Goal: Task Accomplishment & Management: Manage account settings

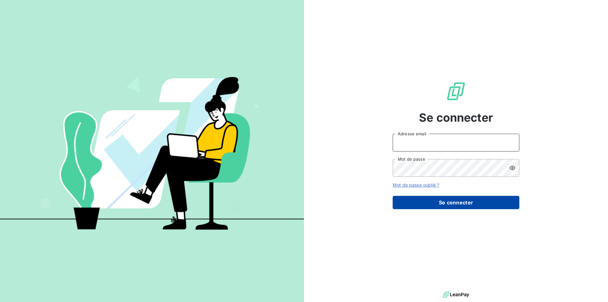
type input "[EMAIL_ADDRESS][DOMAIN_NAME]"
click at [478, 198] on button "Se connecter" at bounding box center [456, 202] width 127 height 13
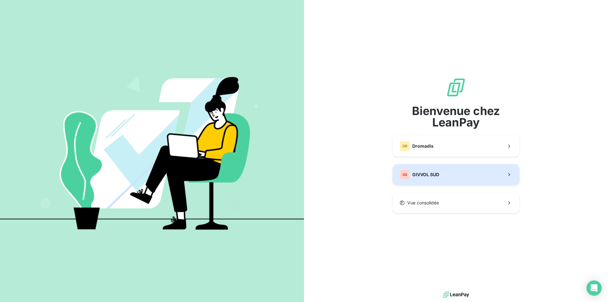
click at [464, 173] on button "GS GIVVOL SUD" at bounding box center [456, 174] width 127 height 21
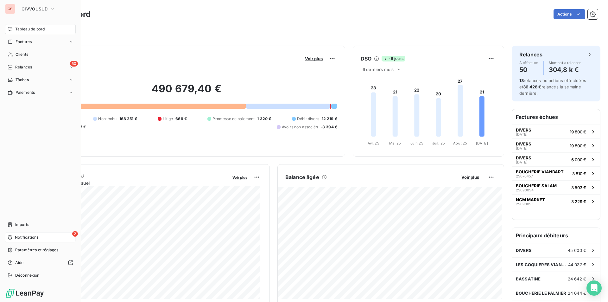
click at [23, 233] on div "2 Notifications" at bounding box center [40, 237] width 71 height 10
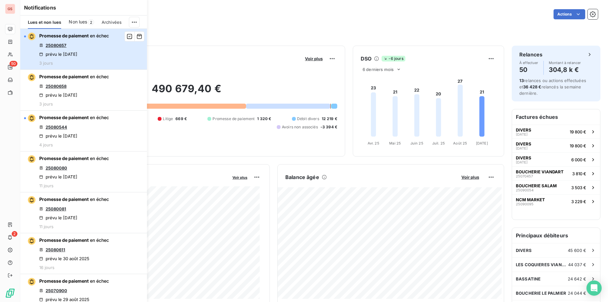
click at [84, 44] on div "Promesse de paiement en échec 25080657 prévu le [DATE] 3 jours" at bounding box center [74, 49] width 70 height 33
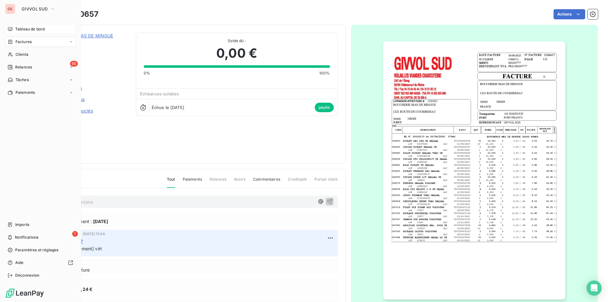
click at [29, 28] on span "Tableau de bord" at bounding box center [29, 29] width 29 height 6
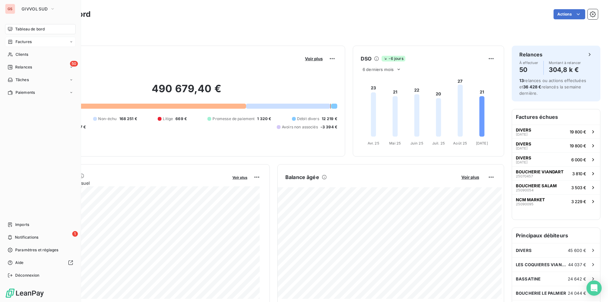
click at [22, 43] on span "Factures" at bounding box center [24, 42] width 16 height 6
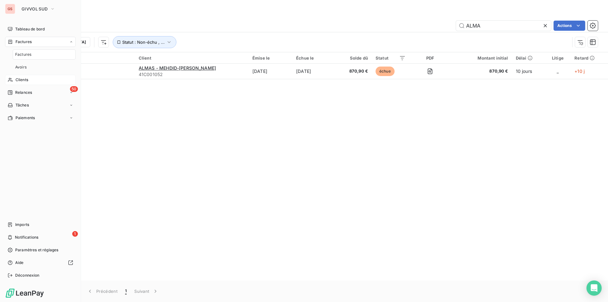
click at [28, 81] on div "Clients" at bounding box center [40, 80] width 71 height 10
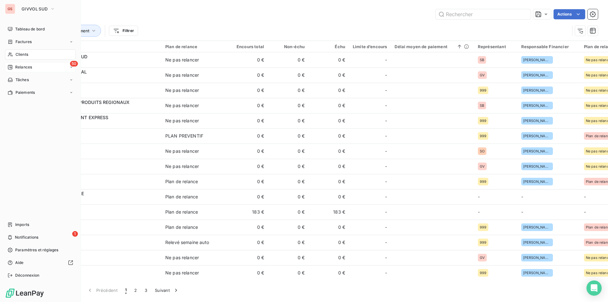
click at [22, 66] on span "Relances" at bounding box center [23, 67] width 17 height 6
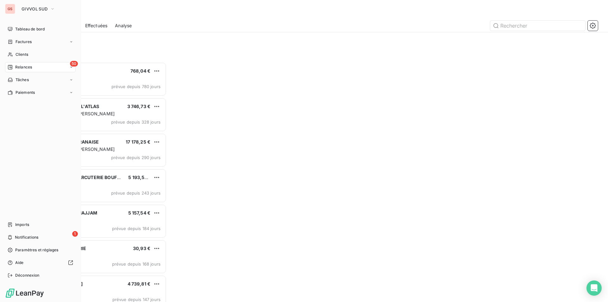
scroll to position [235, 131]
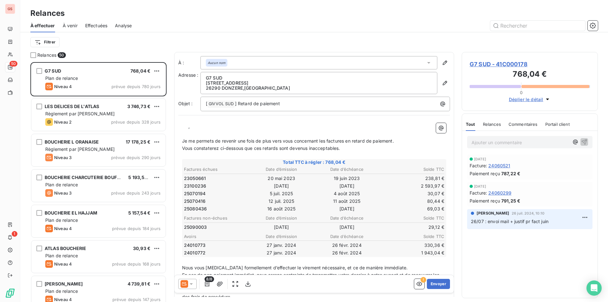
click at [97, 29] on div "Effectuées" at bounding box center [96, 25] width 22 height 13
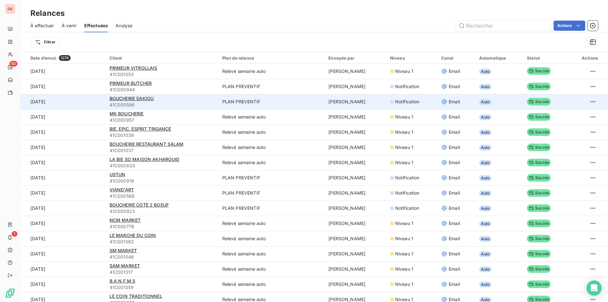
scroll to position [32, 0]
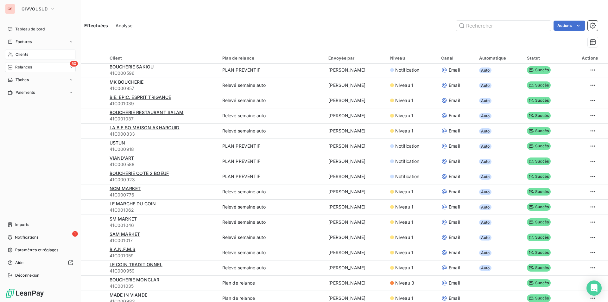
click at [29, 55] on div "Clients" at bounding box center [40, 54] width 71 height 10
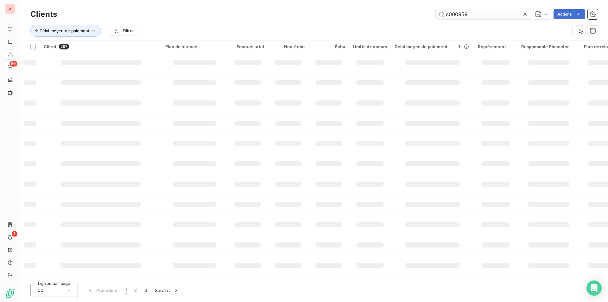
type input "c000959"
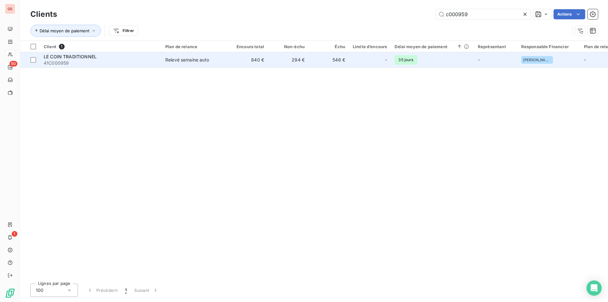
click at [119, 58] on div "LE COIN TRADITIONNEL" at bounding box center [101, 57] width 114 height 6
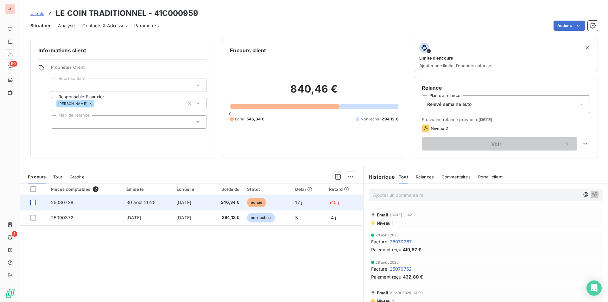
click at [33, 203] on div at bounding box center [33, 202] width 6 height 6
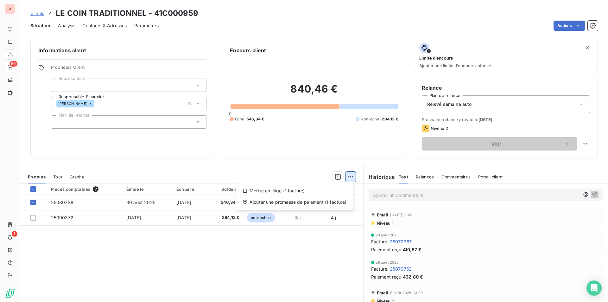
click at [352, 178] on html "GS 50 1 Clients LE COIN TRADITIONNEL - 41C000959 Situation Analyse Contacts & A…" at bounding box center [304, 151] width 608 height 302
click at [303, 204] on div "Ajouter une promesse de paiement (1 facture)" at bounding box center [295, 202] width 112 height 10
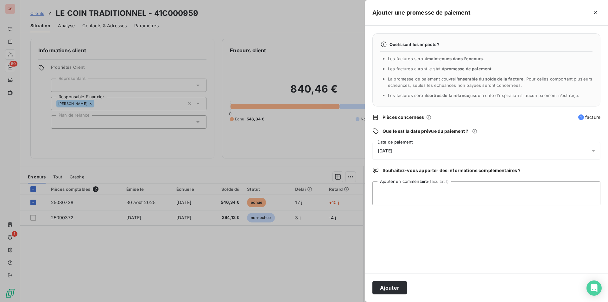
click at [392, 153] on span "[DATE]" at bounding box center [385, 150] width 15 height 5
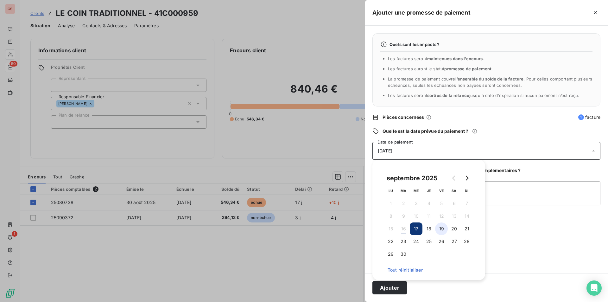
click at [440, 228] on button "19" at bounding box center [441, 228] width 13 height 13
click at [497, 198] on textarea "Ajouter un commentaire (facultatif)" at bounding box center [486, 193] width 228 height 24
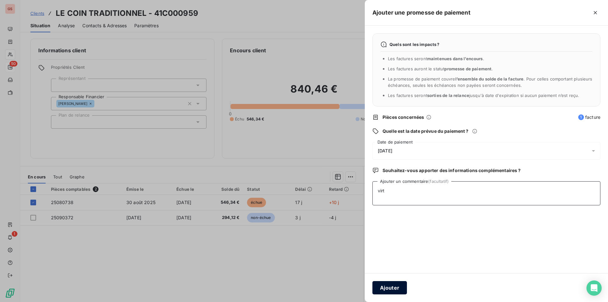
type textarea "virt"
click at [395, 285] on button "Ajouter" at bounding box center [389, 287] width 35 height 13
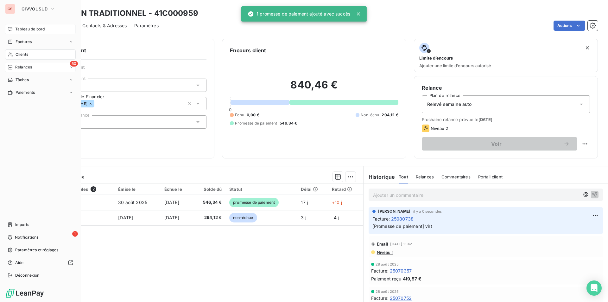
click at [26, 29] on span "Tableau de bord" at bounding box center [29, 29] width 29 height 6
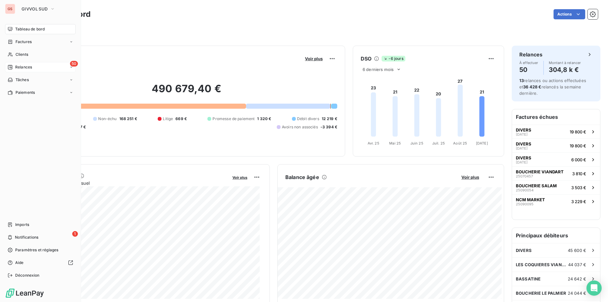
click at [34, 32] on span "Tableau de bord" at bounding box center [29, 29] width 29 height 6
click at [35, 30] on span "Tableau de bord" at bounding box center [29, 29] width 29 height 6
click at [16, 55] on span "Clients" at bounding box center [22, 55] width 13 height 6
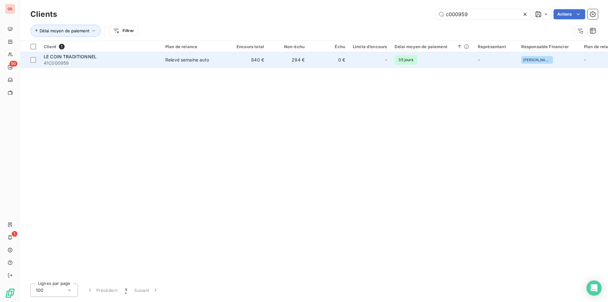
click at [205, 61] on div "Relevé semaine auto" at bounding box center [187, 60] width 44 height 6
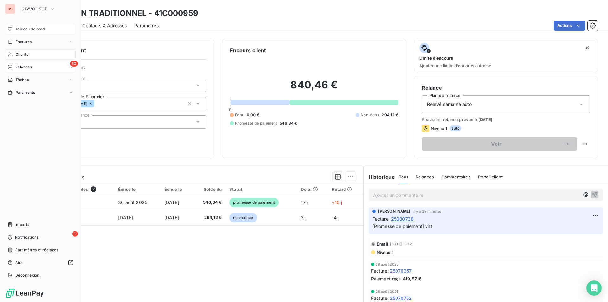
click at [14, 53] on div "Clients" at bounding box center [40, 54] width 71 height 10
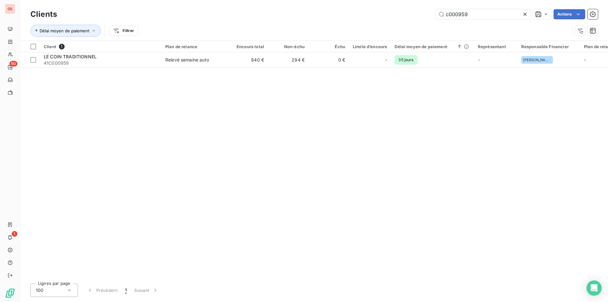
drag, startPoint x: 460, startPoint y: 15, endPoint x: 554, endPoint y: 19, distance: 94.8
click at [553, 18] on div "c000959 Actions" at bounding box center [331, 14] width 533 height 10
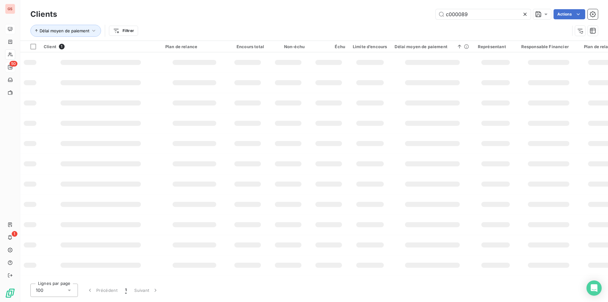
type input "c000089"
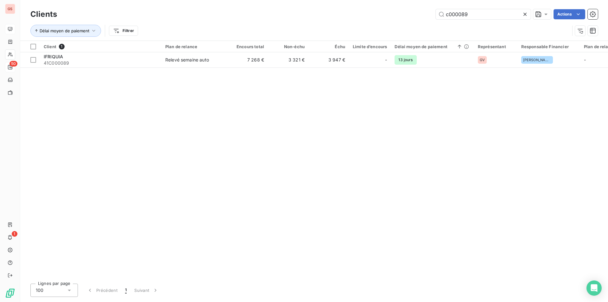
click at [126, 68] on div "Client 1 Plan de relance Encours total Non-échu Échu Limite d’encours Délai moy…" at bounding box center [314, 159] width 588 height 237
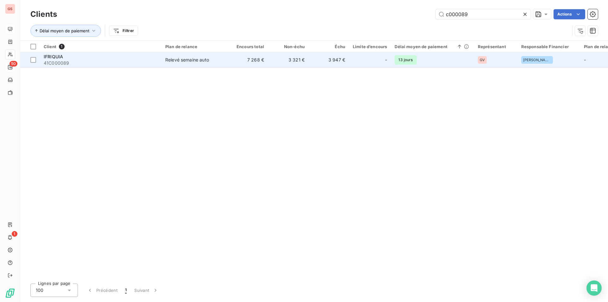
click at [127, 65] on span "41C000089" at bounding box center [101, 63] width 114 height 6
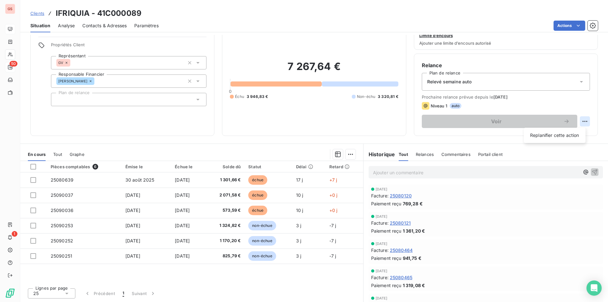
click at [584, 120] on html "GS 50 1 Clients IFRIQUIA - 41C000089 Situation Analyse Contacts & Adresses Para…" at bounding box center [304, 151] width 608 height 302
click at [557, 133] on div "Replanifier cette action" at bounding box center [554, 135] width 57 height 10
select select "8"
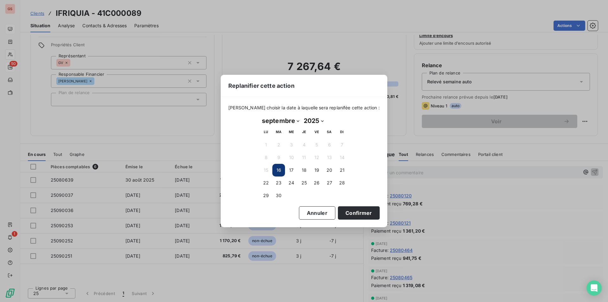
click at [278, 173] on button "16" at bounding box center [278, 170] width 13 height 13
click at [356, 217] on button "Confirmer" at bounding box center [359, 212] width 42 height 13
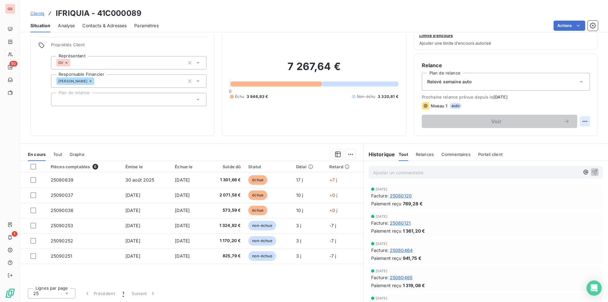
click at [579, 123] on html "GS 50 1 Clients IFRIQUIA - 41C000089 Situation Analyse Contacts & Adresses Para…" at bounding box center [304, 151] width 608 height 302
click at [544, 137] on div "Replanifier cette action" at bounding box center [554, 135] width 57 height 10
select select "8"
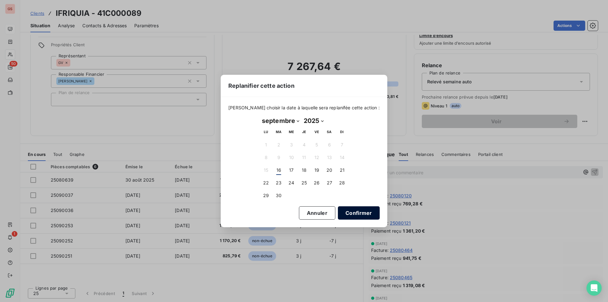
click at [349, 212] on button "Confirmer" at bounding box center [359, 212] width 42 height 13
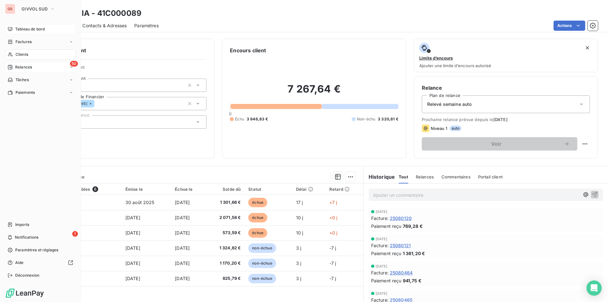
click at [20, 28] on span "Tableau de bord" at bounding box center [29, 29] width 29 height 6
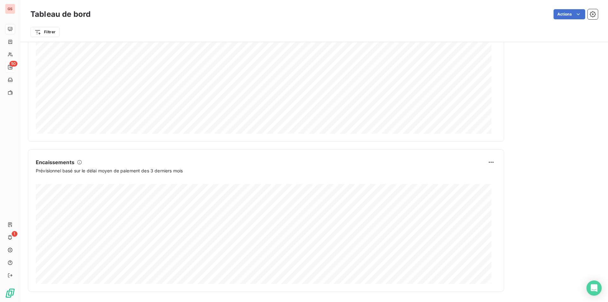
scroll to position [220, 0]
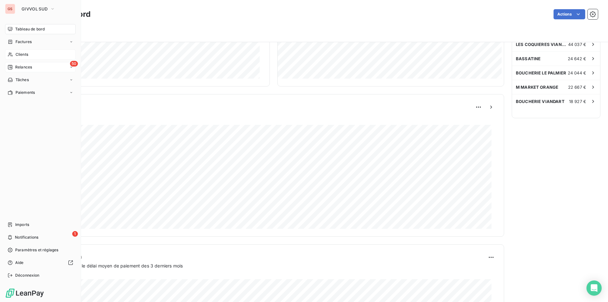
click at [12, 53] on icon at bounding box center [10, 54] width 5 height 5
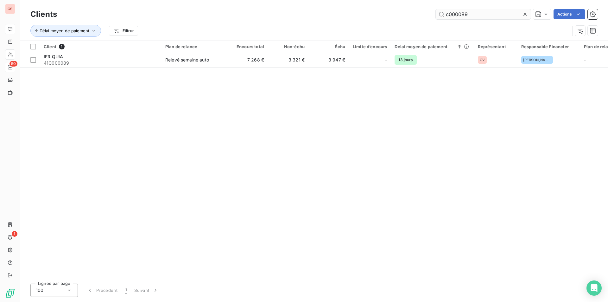
drag, startPoint x: 461, startPoint y: 13, endPoint x: 487, endPoint y: 15, distance: 25.4
click at [487, 15] on input "c000089" at bounding box center [483, 14] width 95 height 10
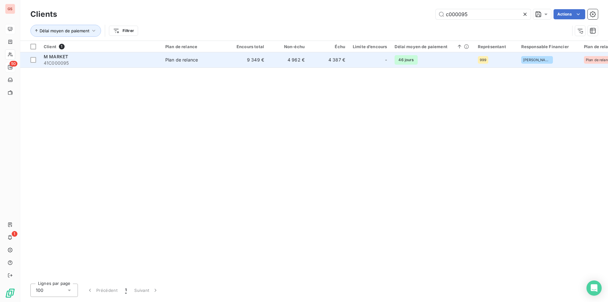
type input "c000095"
click at [132, 64] on span "41C000095" at bounding box center [101, 63] width 114 height 6
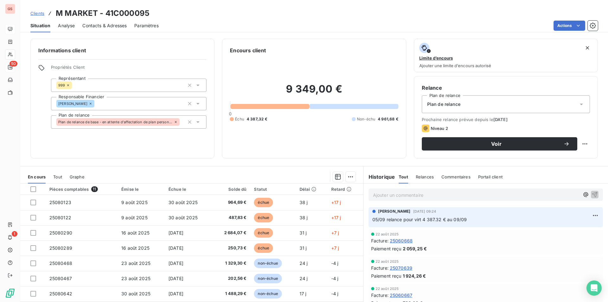
click at [396, 187] on div "Ajouter un commentaire ﻿" at bounding box center [486, 194] width 244 height 22
drag, startPoint x: 395, startPoint y: 190, endPoint x: 394, endPoint y: 195, distance: 5.2
click at [395, 191] on div "Ajouter un commentaire ﻿" at bounding box center [486, 194] width 234 height 12
click at [395, 197] on p "Ajouter un commentaire ﻿" at bounding box center [476, 195] width 206 height 8
click at [591, 191] on button "button" at bounding box center [595, 194] width 8 height 8
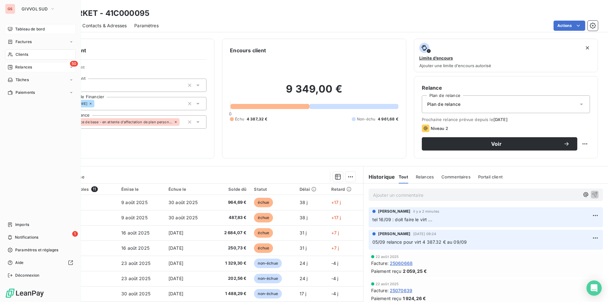
click at [25, 26] on div "Tableau de bord" at bounding box center [40, 29] width 71 height 10
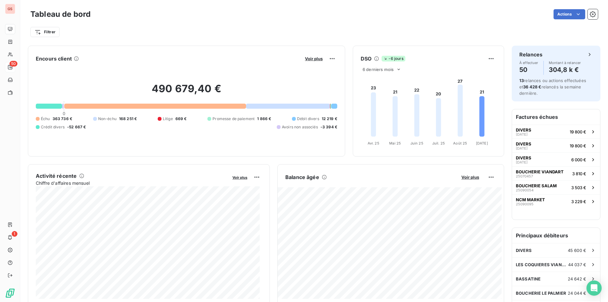
click at [304, 55] on div "Voir plus" at bounding box center [320, 59] width 34 height 10
click at [305, 59] on span "Voir plus" at bounding box center [314, 58] width 18 height 5
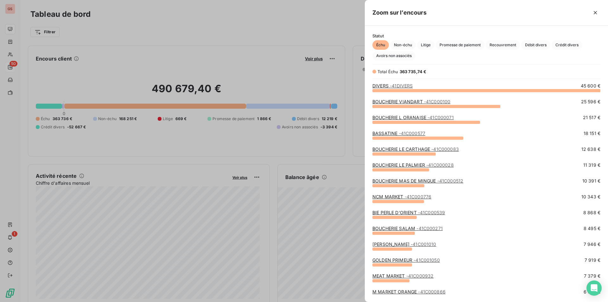
scroll to position [207, 238]
click at [444, 46] on span "Promesse de paiement" at bounding box center [460, 44] width 49 height 9
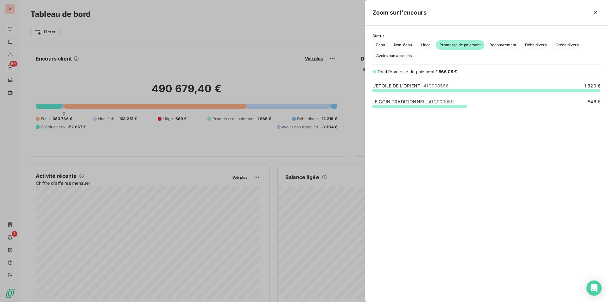
click at [590, 11] on div at bounding box center [514, 13] width 174 height 10
click at [592, 13] on icon "button" at bounding box center [595, 12] width 6 height 6
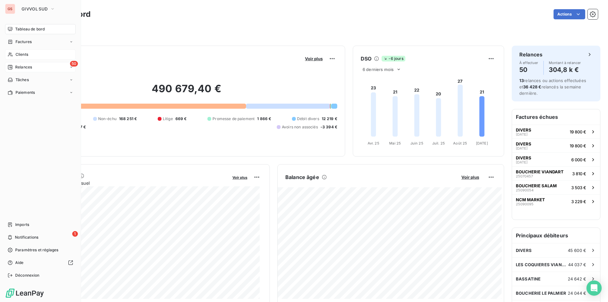
click at [20, 56] on span "Clients" at bounding box center [22, 55] width 13 height 6
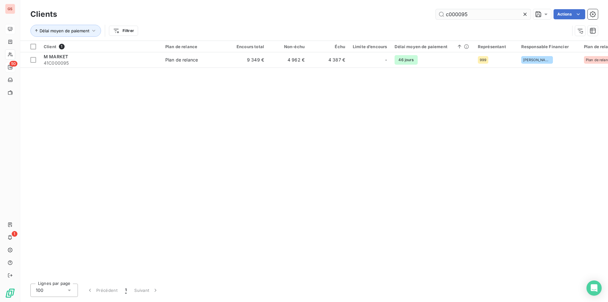
click at [459, 15] on input "c000095" at bounding box center [483, 14] width 95 height 10
drag, startPoint x: 458, startPoint y: 15, endPoint x: 496, endPoint y: 25, distance: 39.6
click at [495, 25] on div "Clients c000095 Actions Délai moyen de paiement Filtrer" at bounding box center [313, 24] width 567 height 33
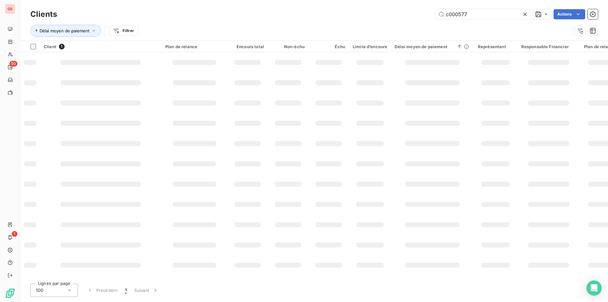
type input "c000577"
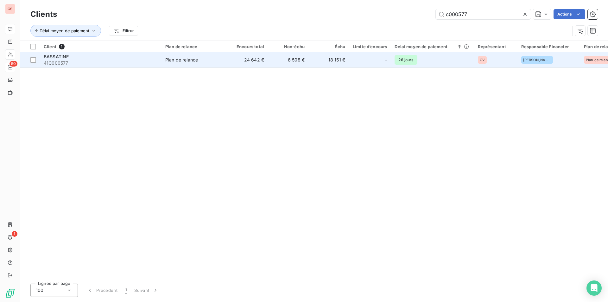
click at [174, 64] on td "Plan de relance" at bounding box center [194, 59] width 66 height 15
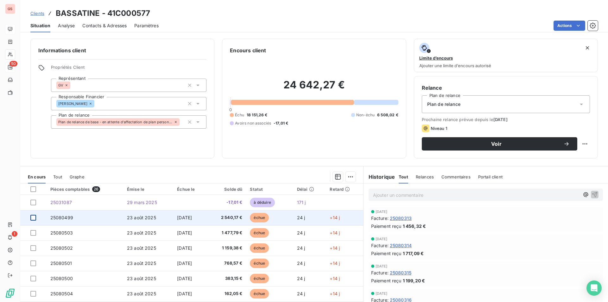
click at [34, 218] on div at bounding box center [33, 218] width 6 height 6
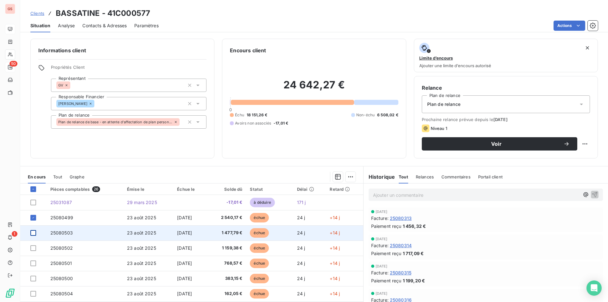
click at [33, 234] on div at bounding box center [33, 233] width 6 height 6
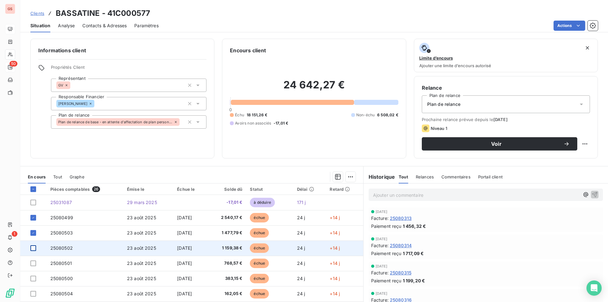
click at [33, 247] on div at bounding box center [33, 248] width 6 height 6
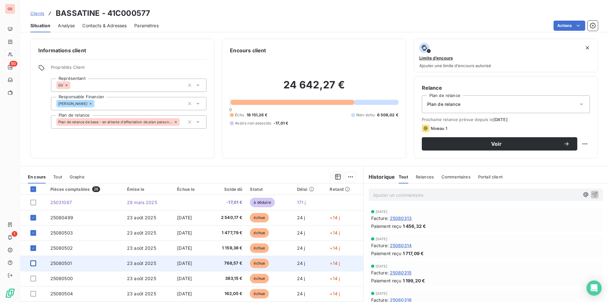
click at [33, 263] on div at bounding box center [33, 263] width 6 height 6
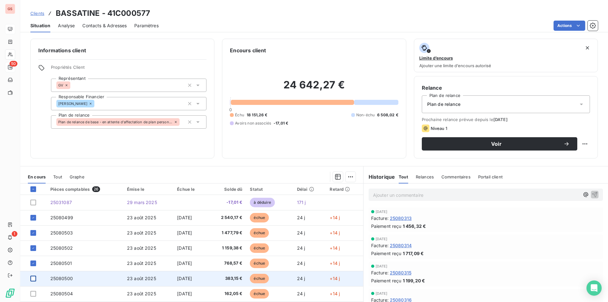
click at [34, 281] on div at bounding box center [33, 278] width 6 height 6
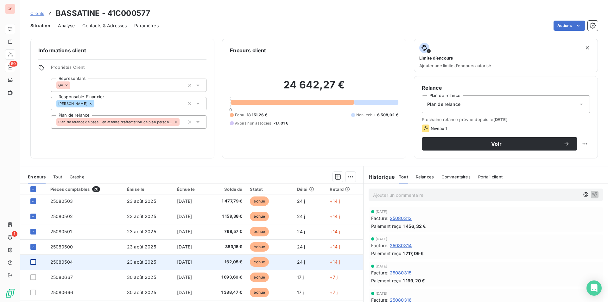
click at [32, 261] on div at bounding box center [33, 262] width 6 height 6
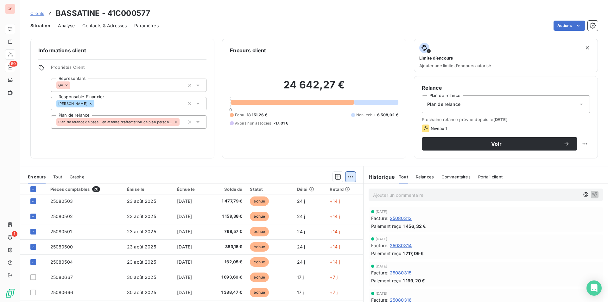
click at [346, 177] on html "GS 50 1 Clients BASSATINE - 41C000577 Situation Analyse Contacts & Adresses Par…" at bounding box center [304, 151] width 608 height 302
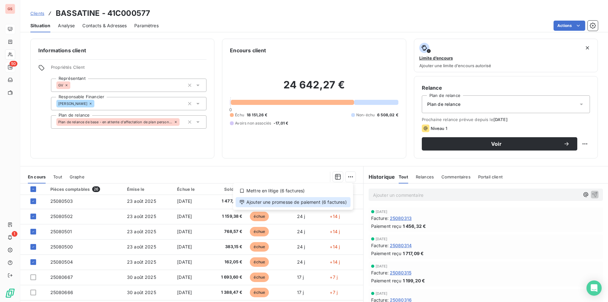
click at [321, 206] on div "Ajouter une promesse de paiement (6 factures)" at bounding box center [293, 202] width 115 height 10
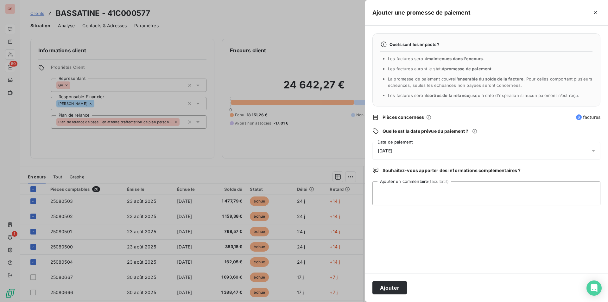
click at [389, 151] on span "[DATE]" at bounding box center [385, 150] width 15 height 5
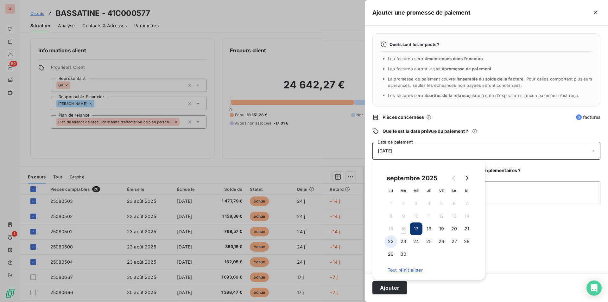
click at [392, 240] on button "22" at bounding box center [390, 241] width 13 height 13
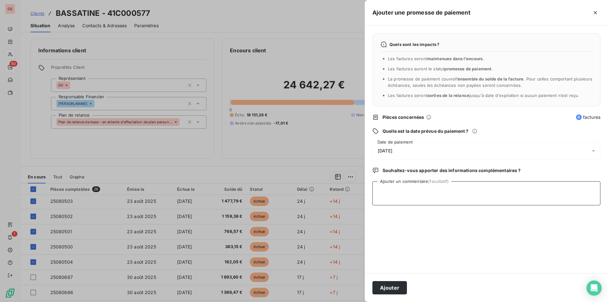
click at [502, 194] on textarea "Ajouter un commentaire (facultatif)" at bounding box center [486, 193] width 228 height 24
type textarea "chq"
click at [391, 289] on button "Ajouter" at bounding box center [389, 287] width 35 height 13
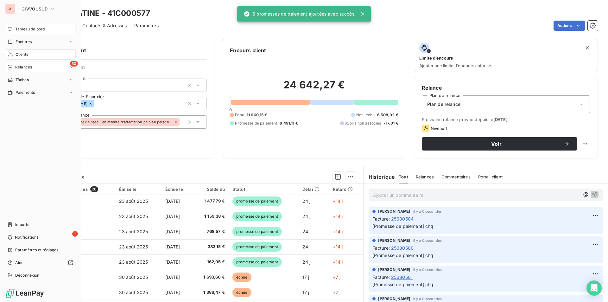
click at [24, 28] on span "Tableau de bord" at bounding box center [29, 29] width 29 height 6
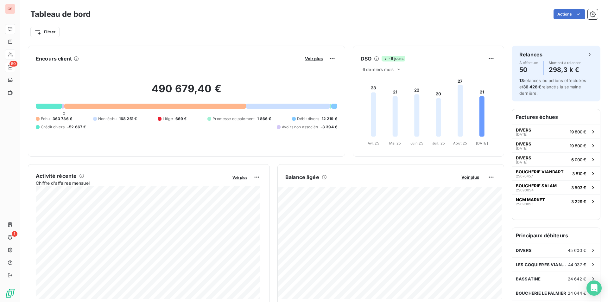
click at [315, 62] on div "Voir plus" at bounding box center [320, 59] width 34 height 10
click at [314, 60] on span "Voir plus" at bounding box center [314, 58] width 18 height 5
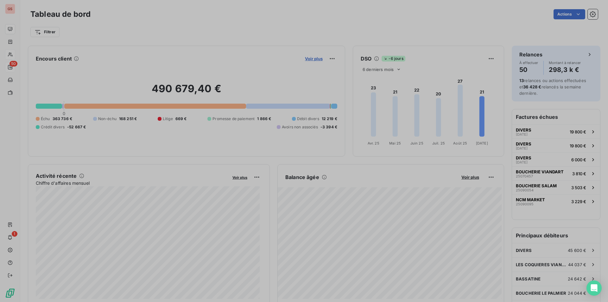
scroll to position [5, 5]
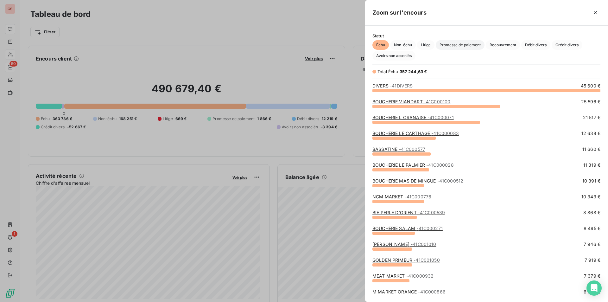
click at [468, 48] on span "Promesse de paiement" at bounding box center [460, 44] width 49 height 9
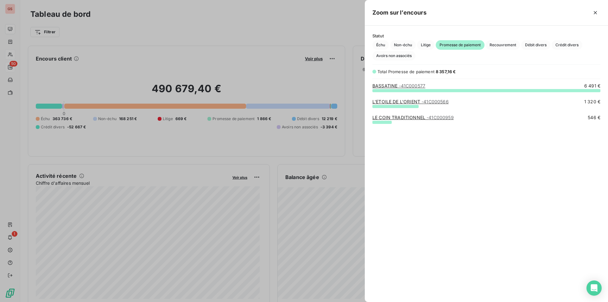
click at [247, 64] on div at bounding box center [304, 151] width 608 height 302
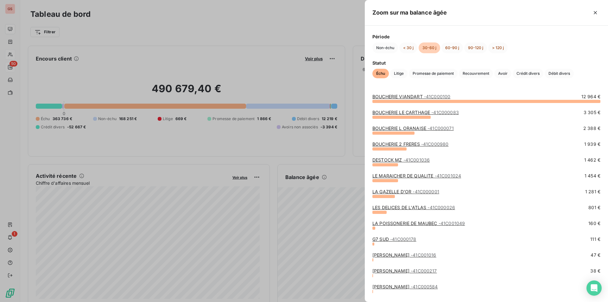
click at [18, 47] on div at bounding box center [304, 151] width 608 height 302
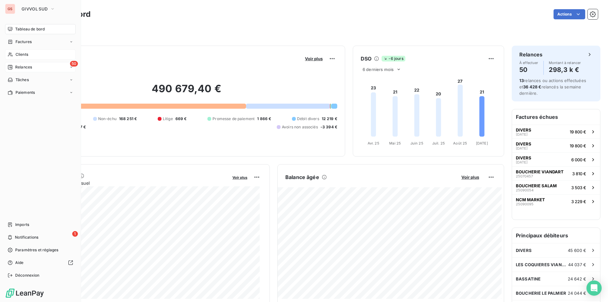
click at [15, 56] on div "Clients" at bounding box center [40, 54] width 71 height 10
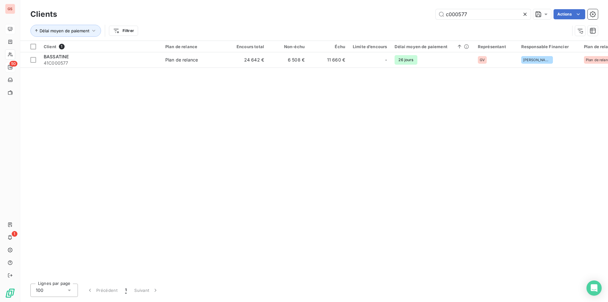
drag, startPoint x: 454, startPoint y: 12, endPoint x: 622, endPoint y: 43, distance: 170.7
click at [608, 43] on html "GS 50 1 Clients c000577 Actions Délai moyen de paiement Filtrer Client 1 Plan d…" at bounding box center [304, 151] width 608 height 302
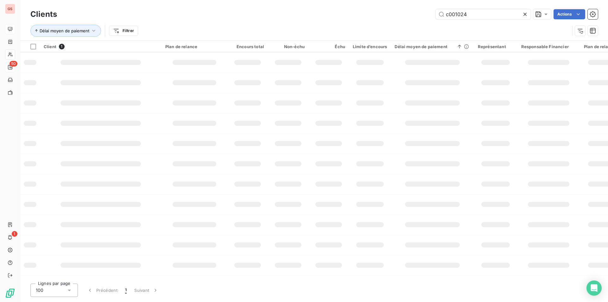
type input "c001024"
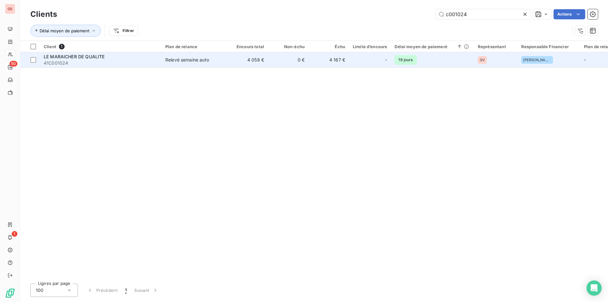
click at [113, 61] on span "41C001024" at bounding box center [101, 63] width 114 height 6
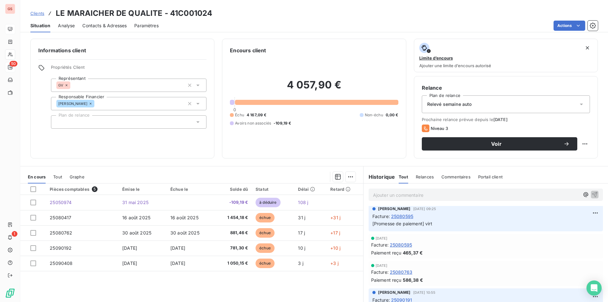
scroll to position [63, 0]
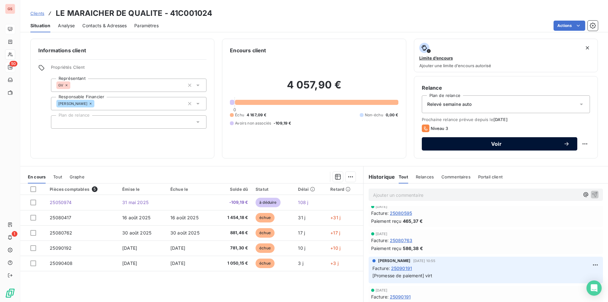
click at [493, 142] on span "Voir" at bounding box center [496, 143] width 134 height 5
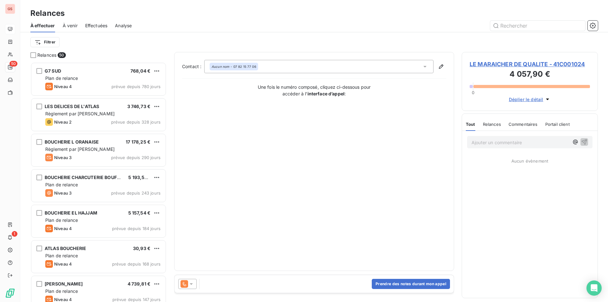
scroll to position [235, 131]
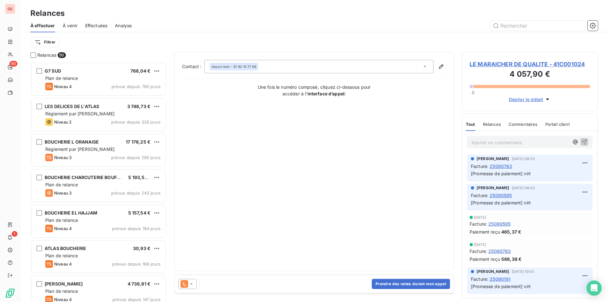
click at [185, 290] on div "Prendre des notes durant mon appel" at bounding box center [313, 284] width 279 height 18
click at [185, 287] on icon at bounding box center [184, 284] width 8 height 8
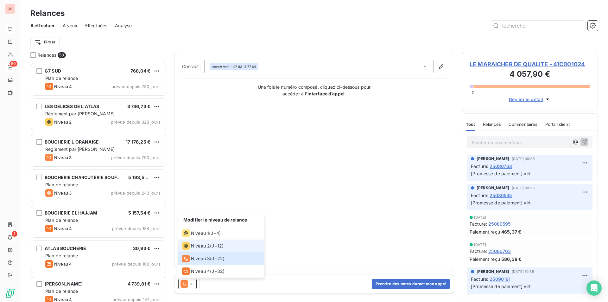
click at [199, 249] on div "Niveau 2" at bounding box center [196, 246] width 28 height 8
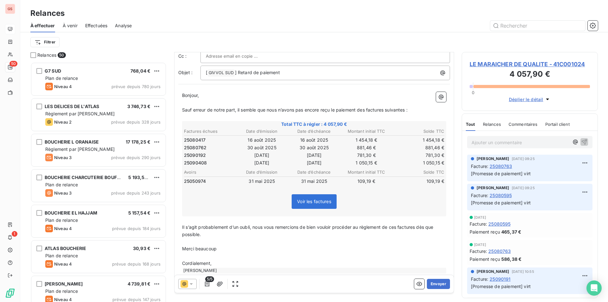
scroll to position [42, 0]
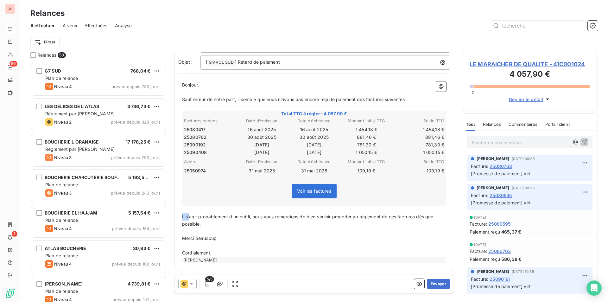
drag, startPoint x: 254, startPoint y: 216, endPoint x: 223, endPoint y: 221, distance: 31.5
click at [182, 216] on span "Il s’agit probablement d’un oubli, nous vous remercions de bien vouloir procéde…" at bounding box center [308, 220] width 253 height 13
drag, startPoint x: 256, startPoint y: 215, endPoint x: 181, endPoint y: 215, distance: 74.1
click at [181, 215] on div "Bonjour, ﻿ Sauf erreur de notre part, il semble que nous n’avons pas [MEDICAL_D…" at bounding box center [314, 172] width 272 height 189
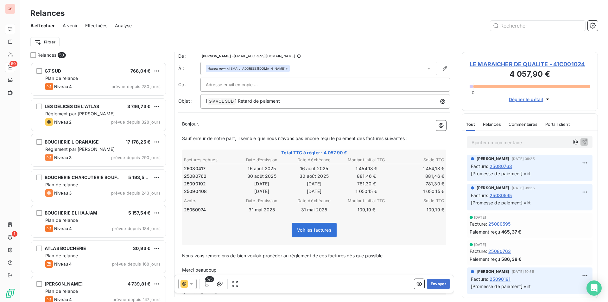
scroll to position [0, 0]
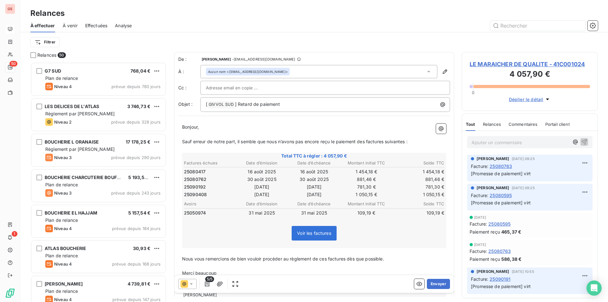
click at [191, 284] on icon at bounding box center [191, 284] width 3 height 2
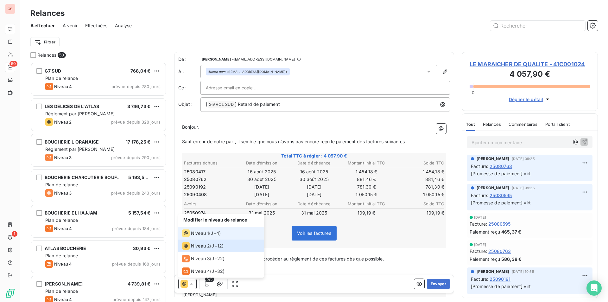
click at [199, 232] on span "Niveau 1" at bounding box center [200, 233] width 18 height 6
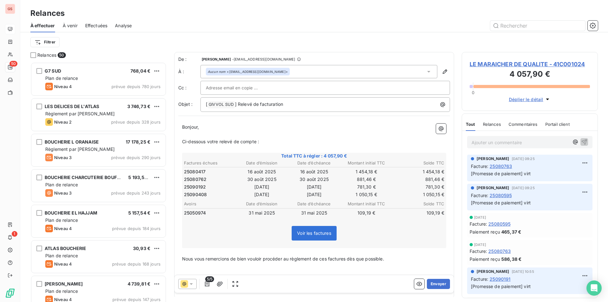
scroll to position [28, 0]
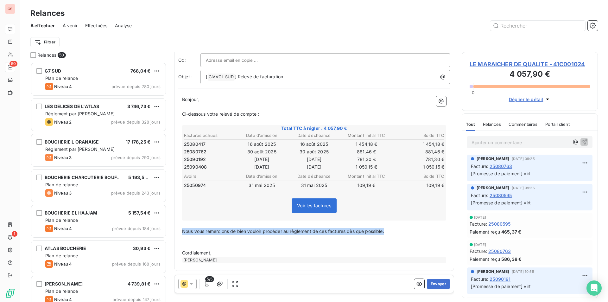
drag, startPoint x: 390, startPoint y: 231, endPoint x: 181, endPoint y: 230, distance: 209.3
click at [181, 230] on div "Bonjour, ﻿ Ci-dessous votre relevé de compte : ﻿ Total TTC à régler : 4 057,90 …" at bounding box center [314, 179] width 272 height 174
click at [307, 231] on p "Merci de solder les factures du mois d'aout au plus tôt :" at bounding box center [314, 231] width 264 height 7
click at [315, 231] on p "Merci de solder les factures du mois d'aout au plus tôt." at bounding box center [314, 231] width 264 height 7
click at [270, 230] on span "Merci de solder les factures du mois d'aout au plus tôt." at bounding box center [240, 230] width 117 height 5
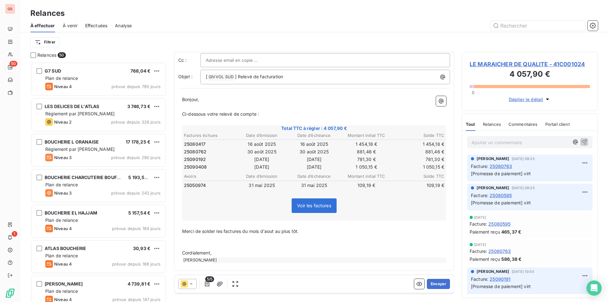
click at [307, 232] on p "Merci de solder les factures du mois d'aout au plus tôt." at bounding box center [314, 231] width 264 height 7
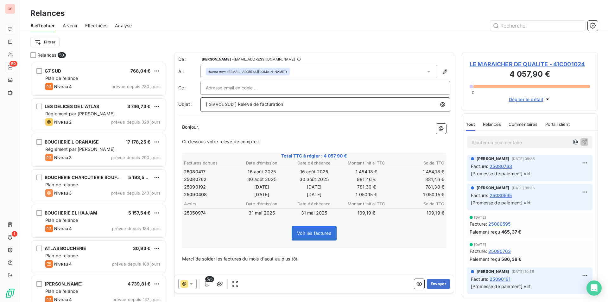
click at [308, 107] on p "[ GIVVOL SUD ﻿ ] Relevé de facturation" at bounding box center [327, 105] width 242 height 8
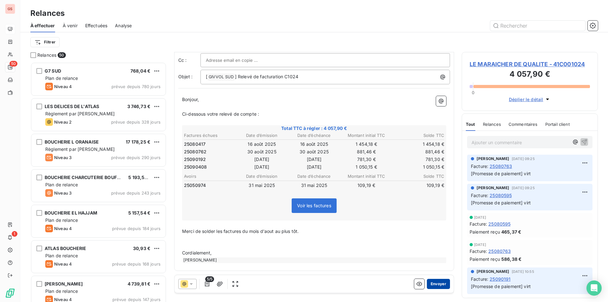
click at [430, 283] on button "Envoyer" at bounding box center [438, 284] width 23 height 10
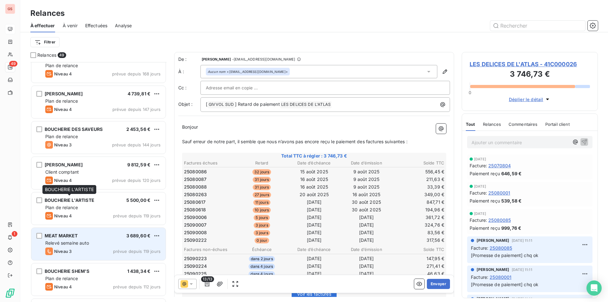
scroll to position [222, 0]
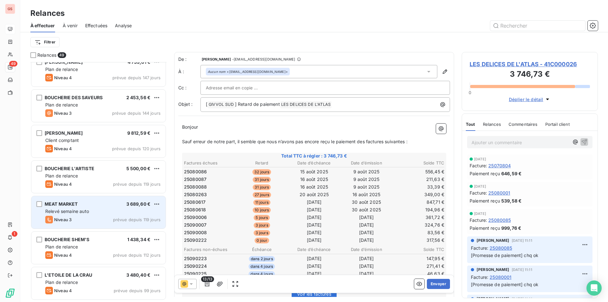
click at [79, 207] on div "MEAT MARKET 3 689,60 € Relevé semaine auto Niveau 3 prévue depuis 119 jours" at bounding box center [98, 212] width 134 height 32
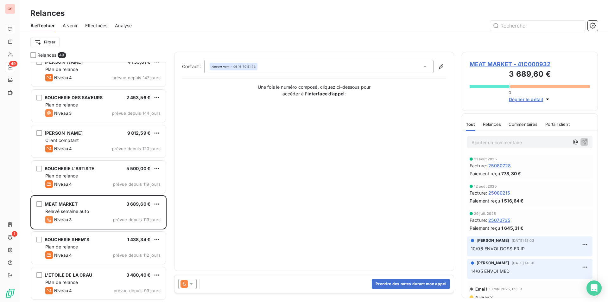
click at [493, 145] on p "Ajouter un commentaire ﻿" at bounding box center [520, 142] width 98 height 8
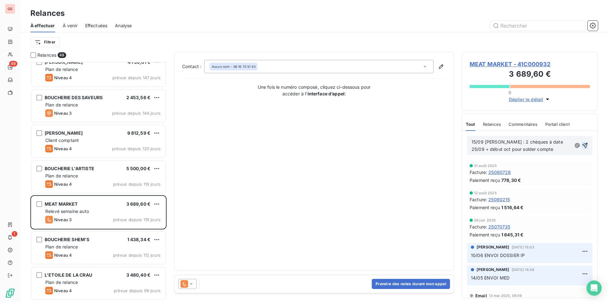
click at [582, 144] on icon "button" at bounding box center [584, 145] width 5 height 5
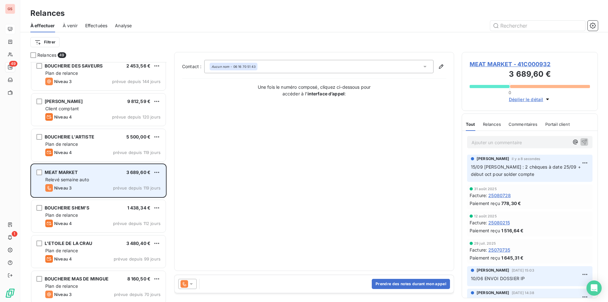
scroll to position [317, 0]
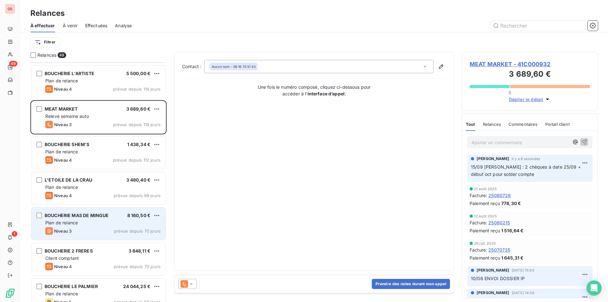
click at [89, 220] on div "Plan de relance" at bounding box center [102, 222] width 115 height 6
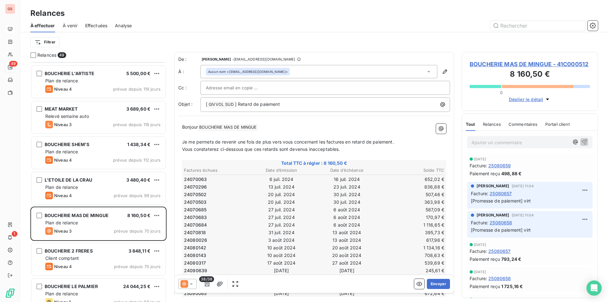
click at [484, 145] on p "Ajouter un commentaire ﻿" at bounding box center [520, 142] width 98 height 8
click at [582, 140] on button "button" at bounding box center [584, 142] width 8 height 8
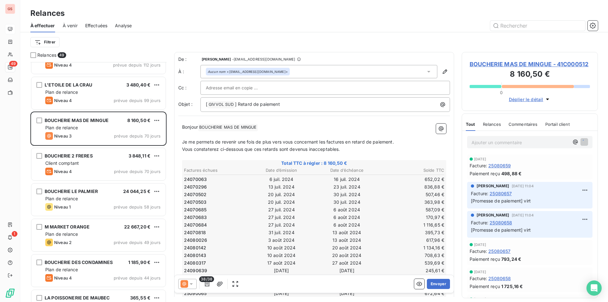
scroll to position [444, 0]
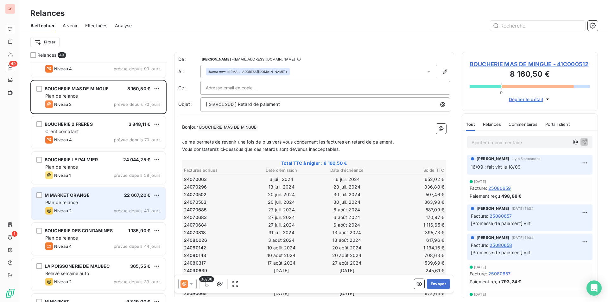
click at [85, 207] on div "Niveau 2 prévue depuis 49 jours" at bounding box center [102, 211] width 115 height 8
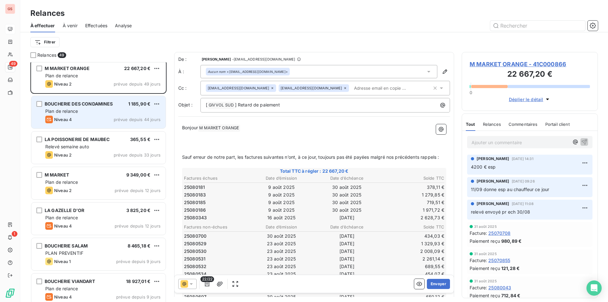
scroll to position [602, 0]
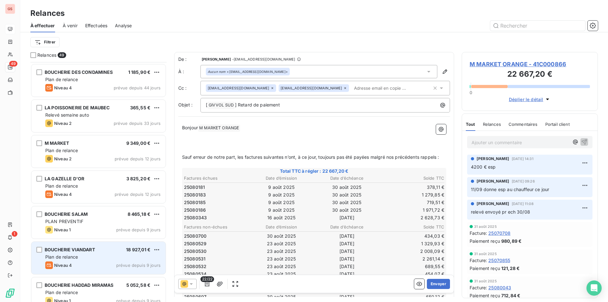
click at [83, 253] on div "BOUCHERIE VIANDART" at bounding box center [70, 249] width 50 height 6
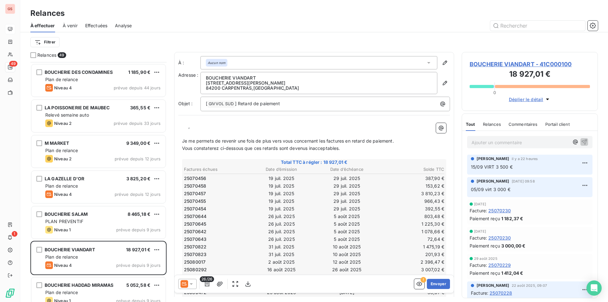
click at [495, 143] on p "Ajouter un commentaire ﻿" at bounding box center [520, 142] width 98 height 8
click at [582, 143] on icon "button" at bounding box center [584, 141] width 6 height 6
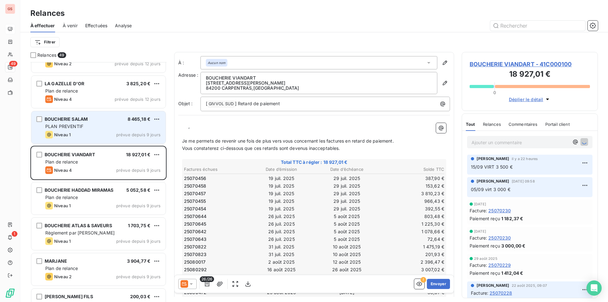
scroll to position [729, 0]
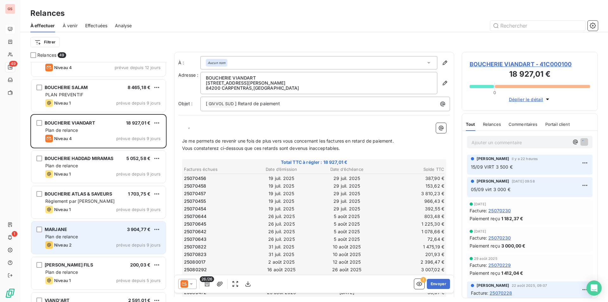
click at [71, 233] on div "Plan de relance" at bounding box center [102, 236] width 115 height 6
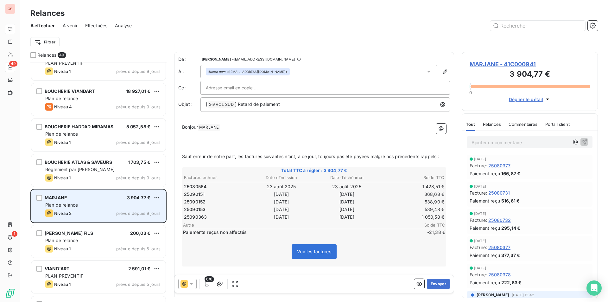
scroll to position [824, 0]
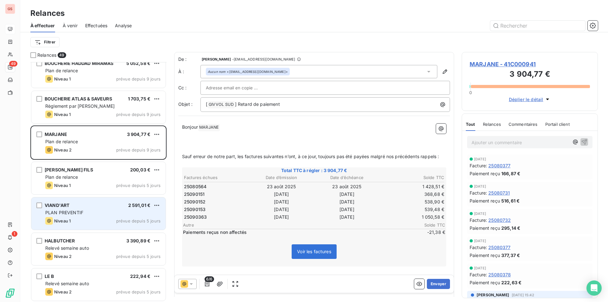
click at [57, 219] on span "Niveau 1" at bounding box center [62, 220] width 16 height 5
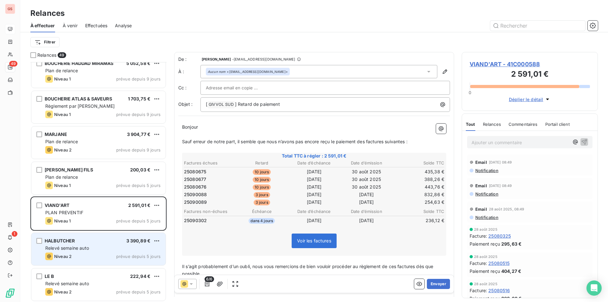
click at [136, 242] on span "3 390,89 €" at bounding box center [138, 240] width 24 height 5
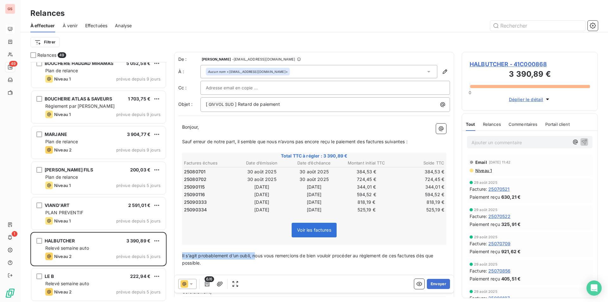
drag, startPoint x: 256, startPoint y: 258, endPoint x: 177, endPoint y: 257, distance: 78.5
click at [177, 257] on div "De : [PERSON_NAME] - [EMAIL_ADDRESS][DOMAIN_NAME] À : Aucun nom <[EMAIL_ADDRESS…" at bounding box center [314, 181] width 280 height 258
click at [441, 285] on button "Envoyer" at bounding box center [438, 284] width 23 height 10
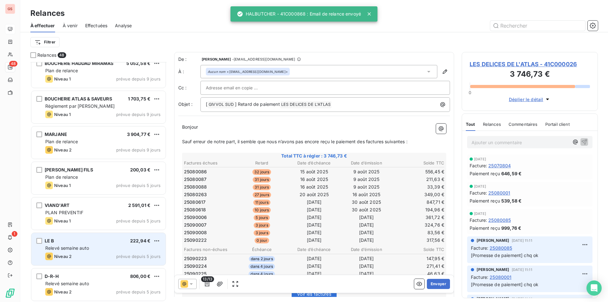
click at [76, 242] on div "LE B 222,94 €" at bounding box center [102, 241] width 115 height 6
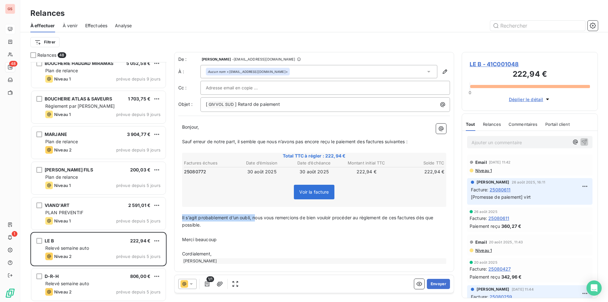
drag, startPoint x: 255, startPoint y: 217, endPoint x: 176, endPoint y: 218, distance: 78.8
click at [176, 218] on div "De : [PERSON_NAME] - [EMAIL_ADDRESS][DOMAIN_NAME] À : Aucun nom <[EMAIL_ADDRESS…" at bounding box center [314, 162] width 280 height 220
click at [440, 283] on button "Envoyer" at bounding box center [438, 284] width 23 height 10
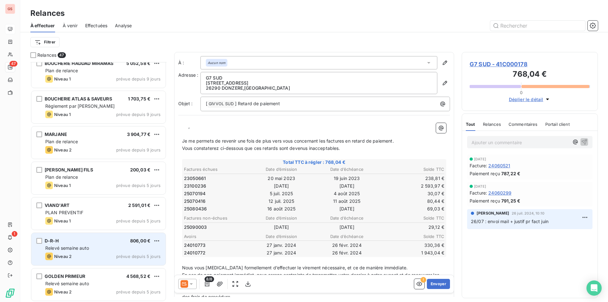
click at [96, 240] on div "D-R-H 806,00 €" at bounding box center [102, 241] width 115 height 6
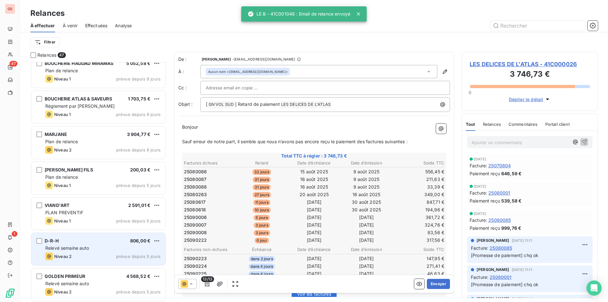
click at [100, 245] on div "Relevé semaine auto" at bounding box center [102, 248] width 115 height 6
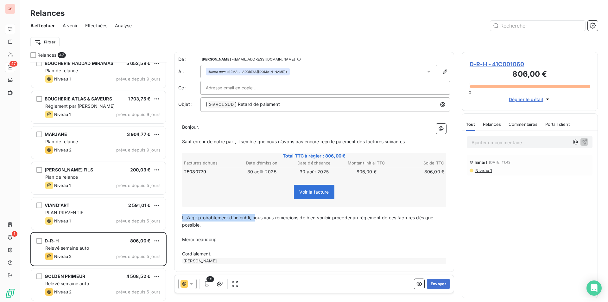
drag, startPoint x: 256, startPoint y: 217, endPoint x: 178, endPoint y: 218, distance: 78.2
click at [178, 218] on div "De : [PERSON_NAME] - [EMAIL_ADDRESS][DOMAIN_NAME] À : Aucun nom <[EMAIL_ADDRESS…" at bounding box center [314, 162] width 280 height 220
click at [437, 283] on button "Envoyer" at bounding box center [438, 284] width 23 height 10
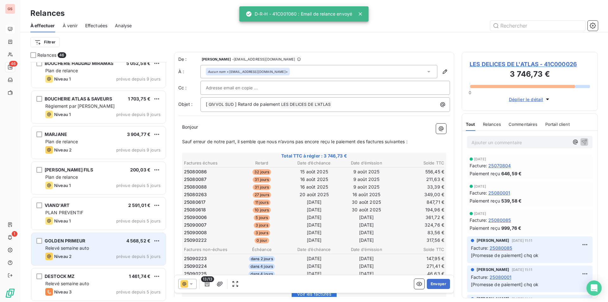
click at [84, 252] on div "GOLDEN PRIMEUR 4 568,52 € Relevé semaine auto Niveau 2 prévue depuis 5 jours" at bounding box center [98, 249] width 134 height 32
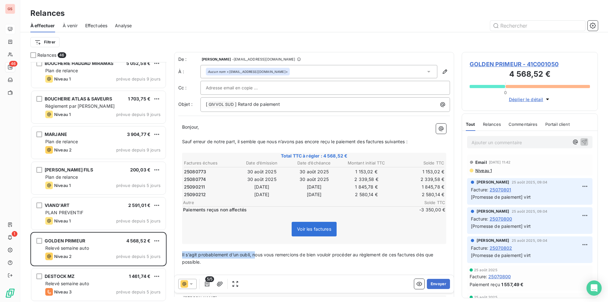
drag, startPoint x: 255, startPoint y: 253, endPoint x: 172, endPoint y: 252, distance: 82.3
click at [172, 252] on div "Relances 46 BOUCHERIE VIANDART 18 927,01 € Plan de relance Niveau 4 prévue depu…" at bounding box center [314, 177] width 588 height 250
click at [436, 285] on button "Envoyer" at bounding box center [438, 284] width 23 height 10
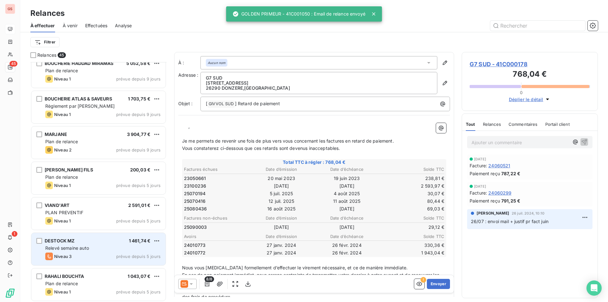
click at [90, 248] on div "Relevé semaine auto" at bounding box center [102, 248] width 115 height 6
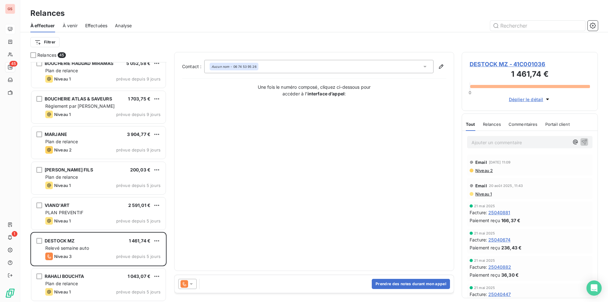
click at [189, 290] on div "Prendre des notes durant mon appel" at bounding box center [313, 284] width 279 height 18
click at [189, 286] on icon at bounding box center [191, 284] width 6 height 6
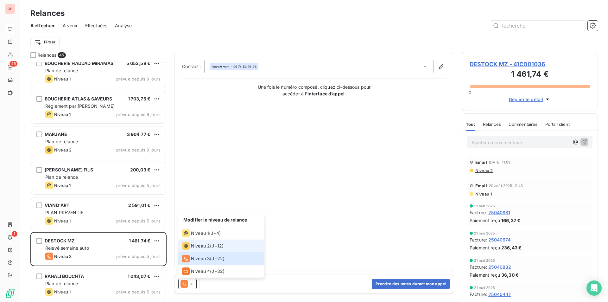
click at [201, 246] on span "Niveau 2" at bounding box center [200, 246] width 19 height 6
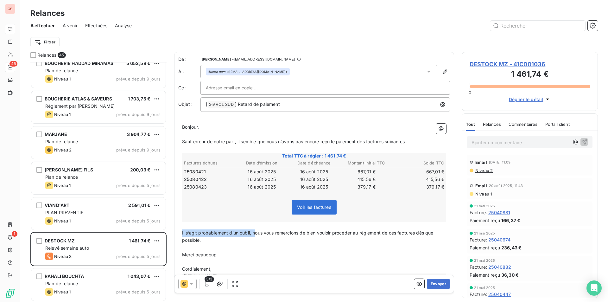
drag, startPoint x: 256, startPoint y: 232, endPoint x: 173, endPoint y: 235, distance: 83.3
click at [173, 235] on div "Relances 45 BOUCHERIE VIANDART 18 927,01 € Plan de relance Niveau 4 prévue depu…" at bounding box center [314, 177] width 588 height 250
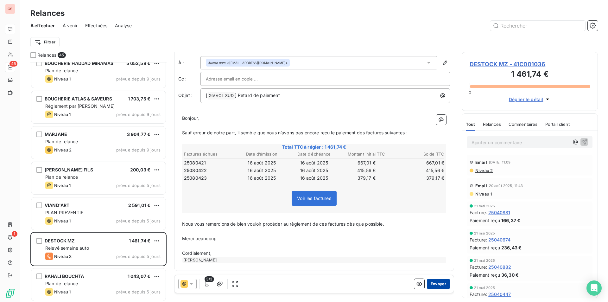
click at [435, 285] on button "Envoyer" at bounding box center [438, 284] width 23 height 10
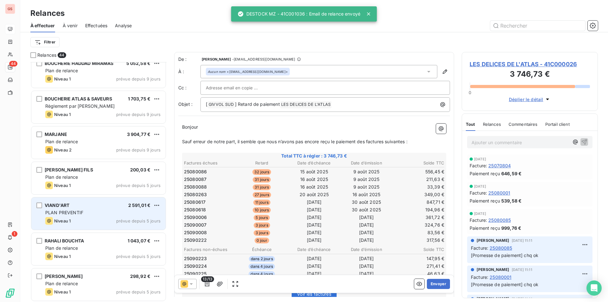
click at [75, 208] on div "VIAND'ART 2 591,01 € PLAN PREVENTIF Niveau 1 prévue depuis 5 jours" at bounding box center [98, 213] width 134 height 32
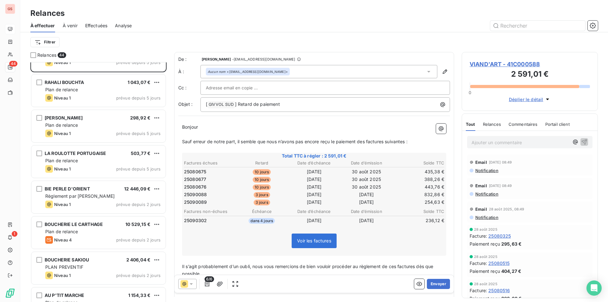
scroll to position [1014, 0]
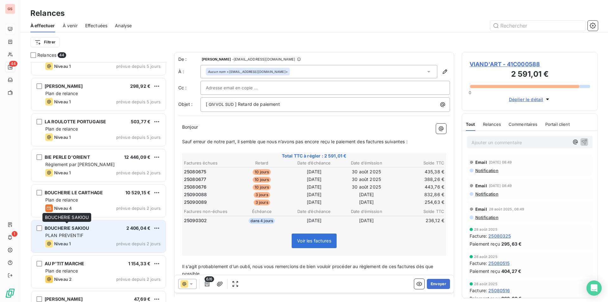
click at [72, 231] on div "BOUCHERIE SAKIOU" at bounding box center [67, 228] width 44 height 6
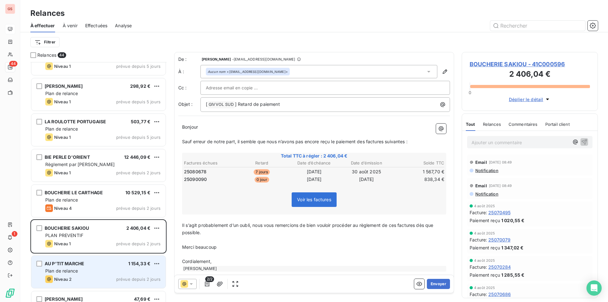
click at [113, 267] on div "AU P'TIT MARCHE 1 154,33 € Plan de relance Niveau 2 prévue depuis 2 jours" at bounding box center [98, 272] width 134 height 32
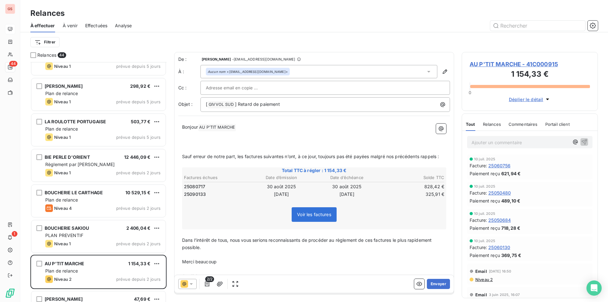
click at [191, 279] on div at bounding box center [187, 284] width 18 height 10
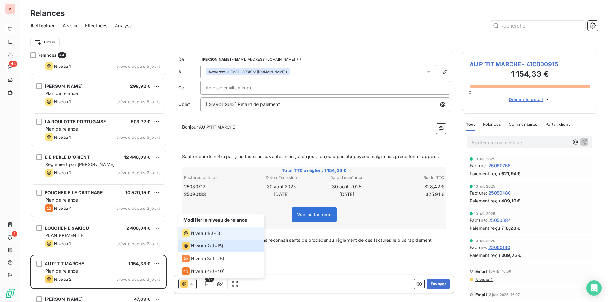
click at [202, 235] on span "Niveau 1" at bounding box center [200, 233] width 18 height 6
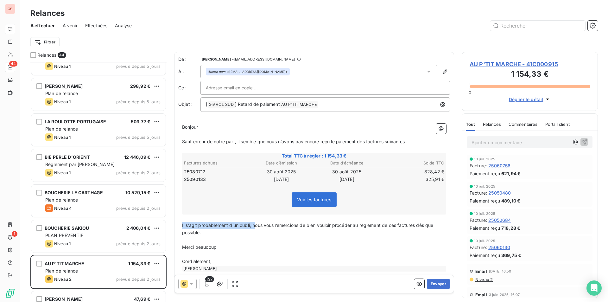
drag, startPoint x: 256, startPoint y: 225, endPoint x: 181, endPoint y: 221, distance: 74.5
click at [180, 224] on div "Bonjour ﻿ Sauf erreur de notre part, il semble que nous n’avons pas [MEDICAL_DA…" at bounding box center [314, 197] width 272 height 155
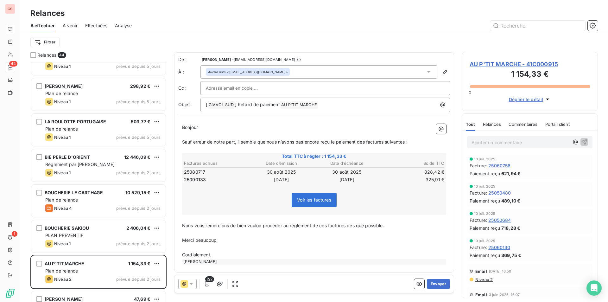
scroll to position [2, 0]
click at [433, 287] on button "Envoyer" at bounding box center [438, 284] width 23 height 10
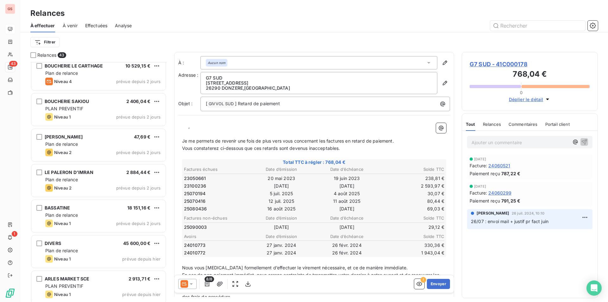
scroll to position [1172, 0]
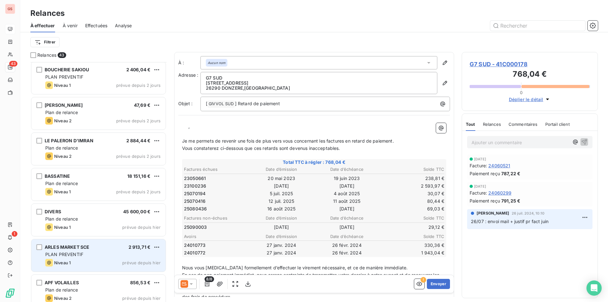
click at [81, 250] on div "ARLES MARKET SCE" at bounding box center [67, 247] width 45 height 6
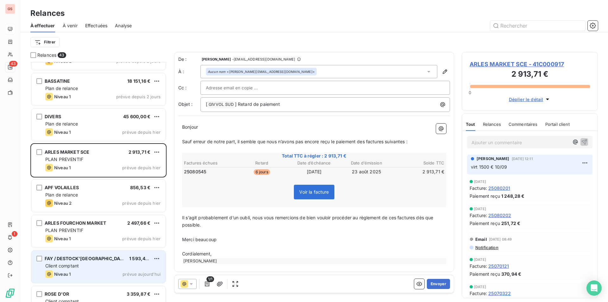
scroll to position [1286, 0]
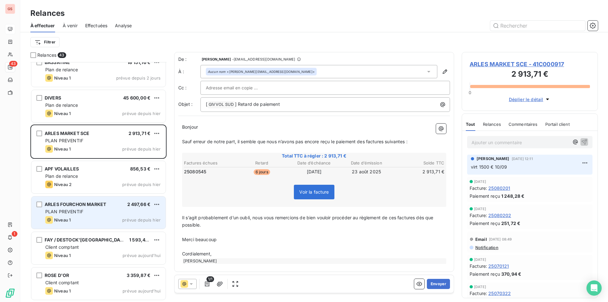
click at [94, 226] on div "ARLES FOURCHON MARKET 2 497,66 € PLAN PREVENTIF Niveau 1 prévue depuis [DATE]" at bounding box center [98, 212] width 134 height 32
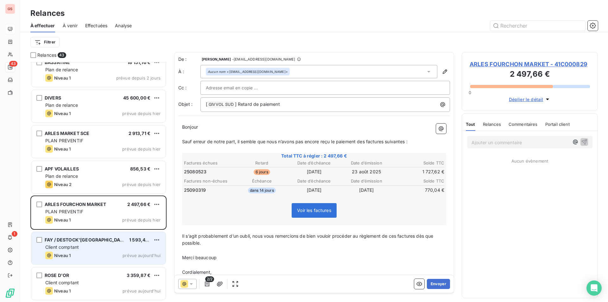
click at [93, 239] on span "FAY / DESTOCK'[GEOGRAPHIC_DATA]" at bounding box center [86, 239] width 83 height 5
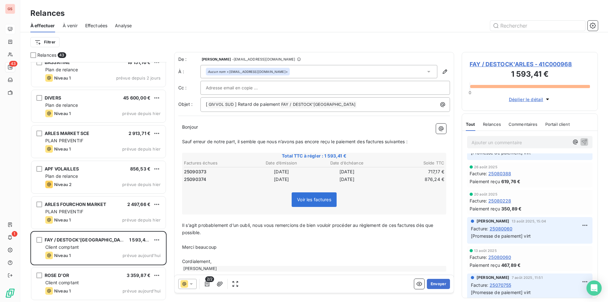
scroll to position [317, 0]
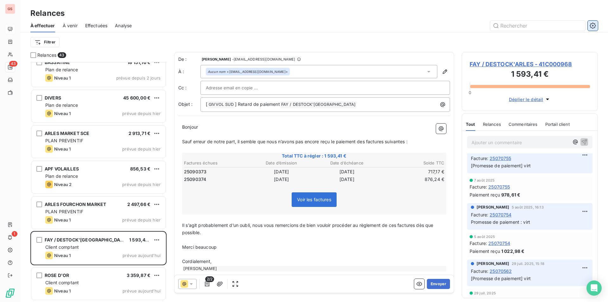
click at [590, 24] on icon "button" at bounding box center [593, 25] width 6 height 6
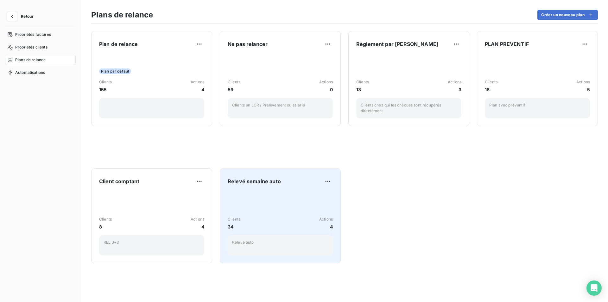
click at [275, 191] on div "Relevé semaine auto Clients 34 Actions 4 Relevé auto" at bounding box center [280, 215] width 105 height 79
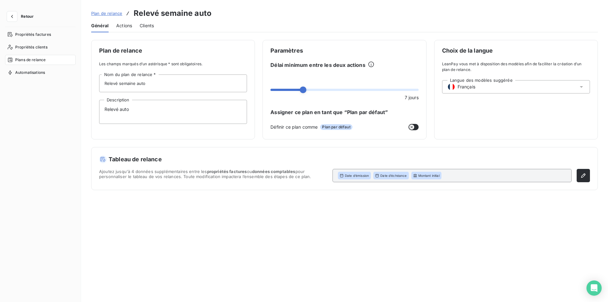
click at [149, 25] on span "Clients" at bounding box center [147, 25] width 14 height 6
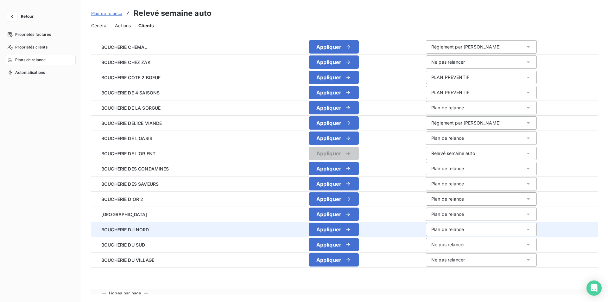
scroll to position [586, 0]
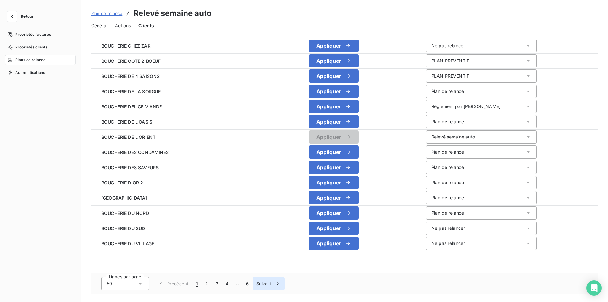
click at [205, 285] on button "2" at bounding box center [206, 283] width 10 height 13
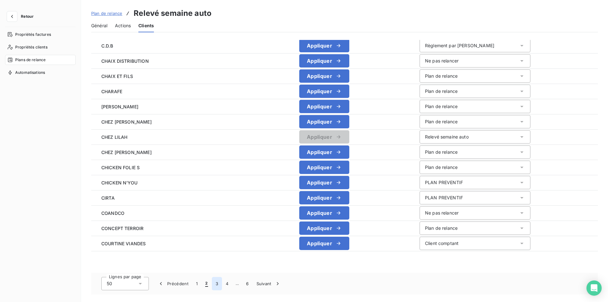
click at [218, 282] on button "3" at bounding box center [217, 283] width 10 height 13
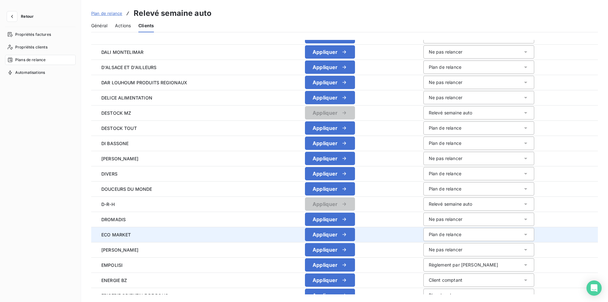
scroll to position [111, 0]
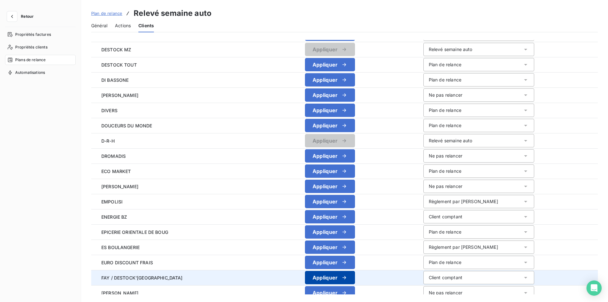
click at [329, 276] on button "Appliquer" at bounding box center [330, 277] width 50 height 13
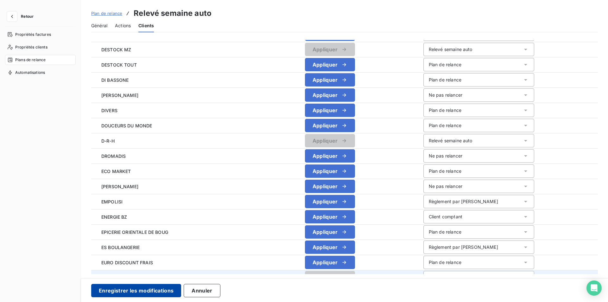
click at [149, 289] on button "Enregistrer les modifications" at bounding box center [136, 290] width 90 height 13
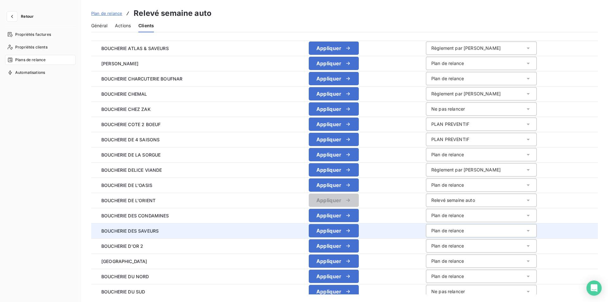
scroll to position [586, 0]
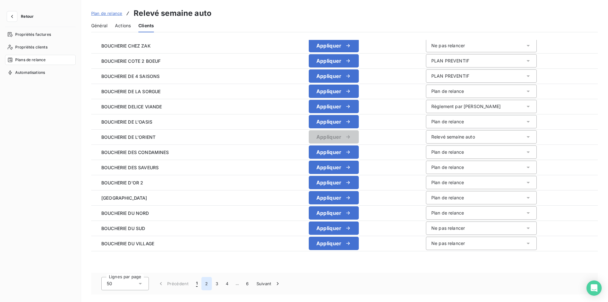
click at [207, 283] on button "2" at bounding box center [206, 283] width 10 height 13
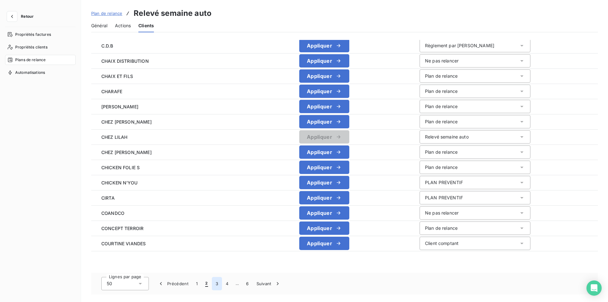
click at [218, 284] on button "3" at bounding box center [217, 283] width 10 height 13
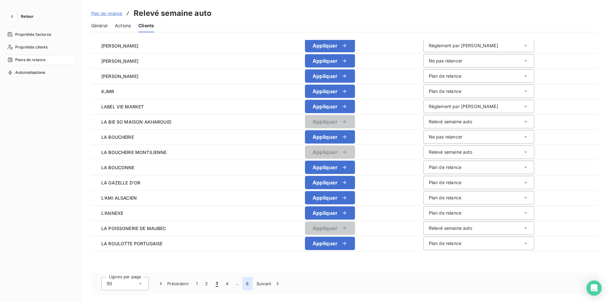
click at [249, 284] on button "6" at bounding box center [247, 283] width 10 height 13
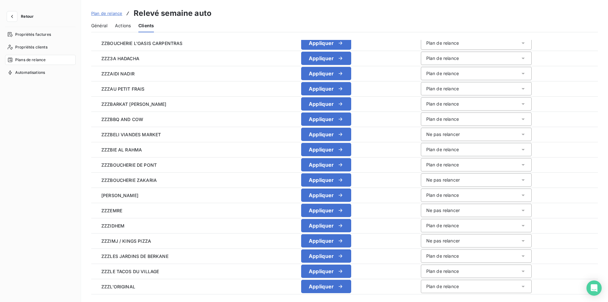
scroll to position [389, 0]
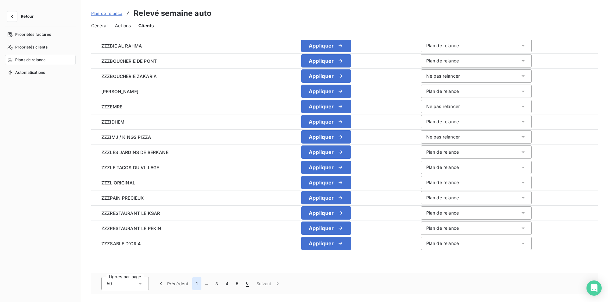
click at [196, 283] on button "1" at bounding box center [196, 283] width 9 height 13
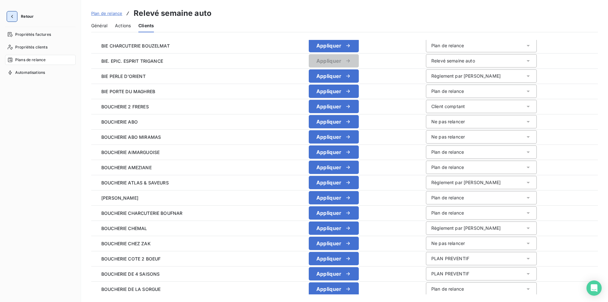
click at [11, 14] on icon "button" at bounding box center [12, 16] width 6 height 6
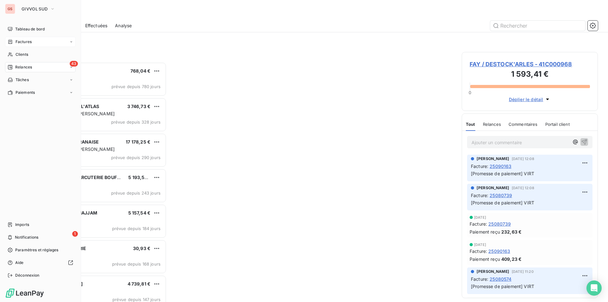
scroll to position [235, 131]
click at [28, 53] on span "Clients" at bounding box center [22, 55] width 13 height 6
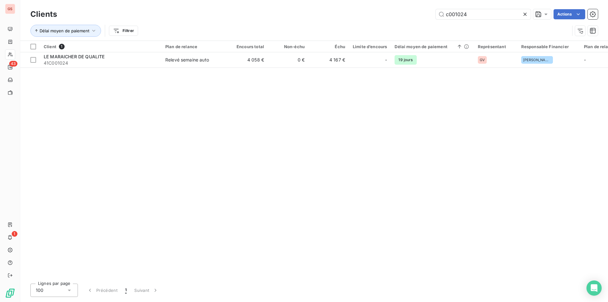
drag, startPoint x: 457, startPoint y: 15, endPoint x: 598, endPoint y: 38, distance: 142.6
click at [592, 37] on div "Clients c001024 Actions Délai moyen de paiement Filtrer" at bounding box center [313, 24] width 567 height 33
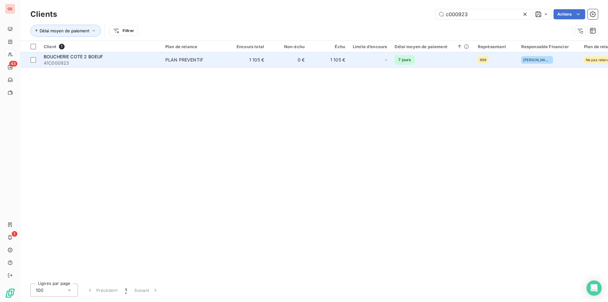
type input "c000923"
click at [206, 64] on td "PLAN PREVENTIF" at bounding box center [194, 59] width 66 height 15
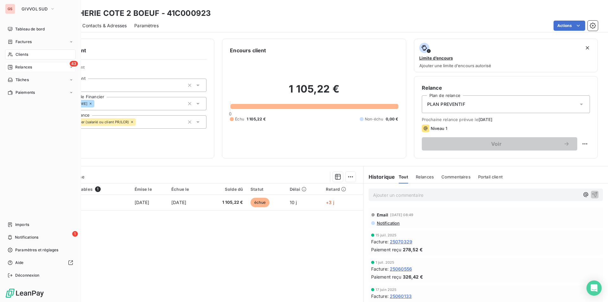
click at [43, 67] on div "43 Relances" at bounding box center [40, 67] width 71 height 10
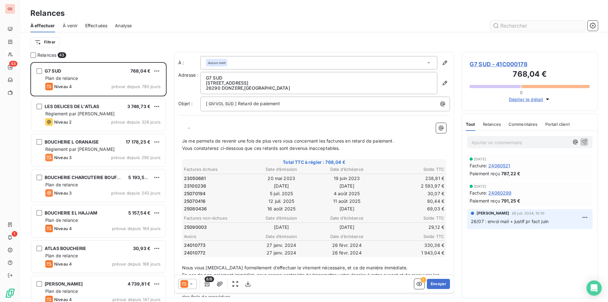
scroll to position [235, 131]
click at [589, 26] on button "button" at bounding box center [593, 26] width 10 height 10
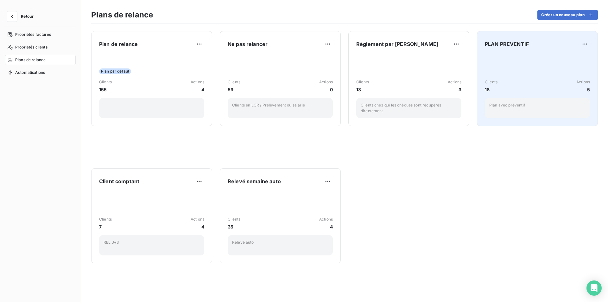
click at [535, 65] on div "Clients 18 Actions 5 Plan avec préventif" at bounding box center [537, 86] width 105 height 64
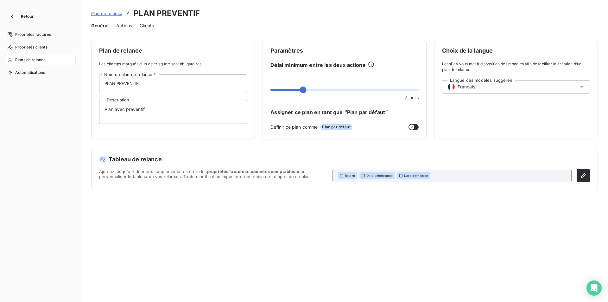
click at [151, 28] on span "Clients" at bounding box center [147, 25] width 14 height 6
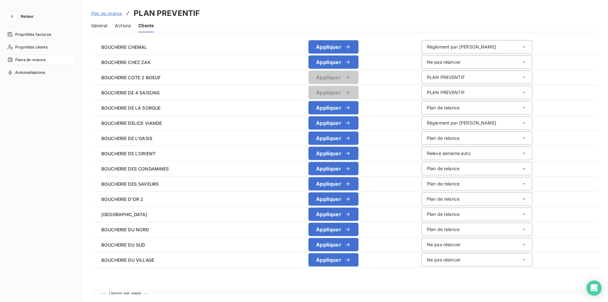
scroll to position [586, 0]
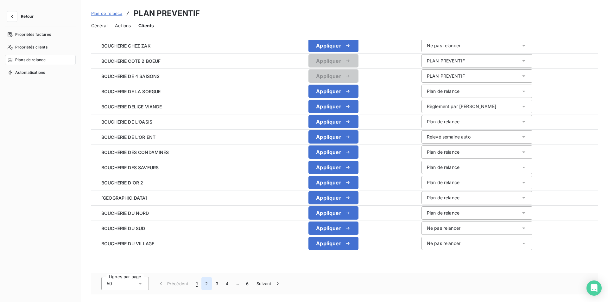
click at [206, 282] on button "2" at bounding box center [206, 283] width 10 height 13
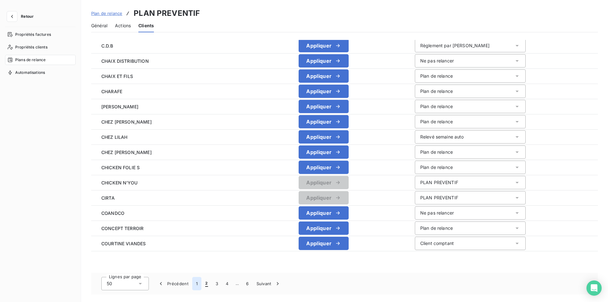
click at [198, 283] on button "1" at bounding box center [196, 283] width 9 height 13
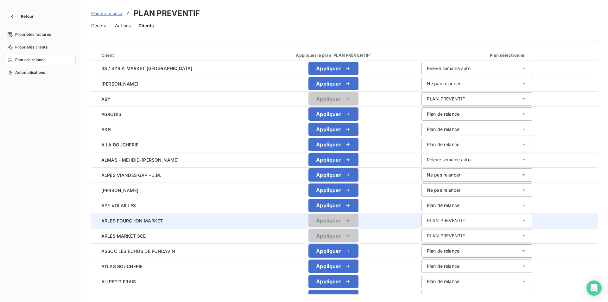
scroll to position [0, 0]
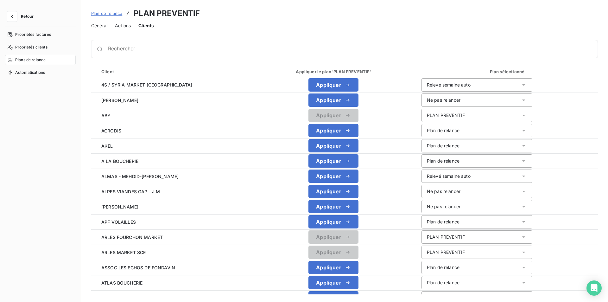
click at [97, 26] on span "Général" at bounding box center [99, 25] width 16 height 6
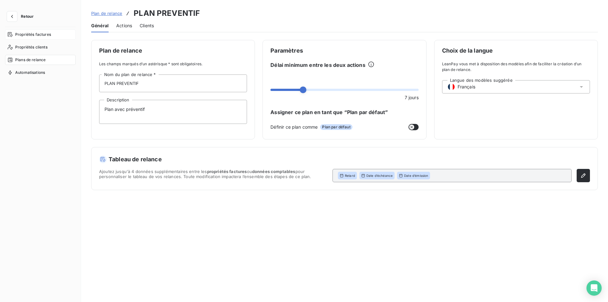
click at [30, 33] on span "Propriétés factures" at bounding box center [33, 35] width 36 height 6
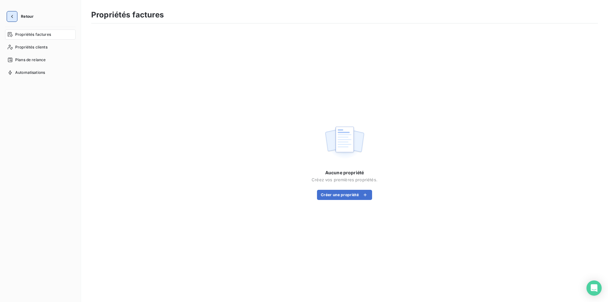
click at [15, 21] on button "button" at bounding box center [12, 16] width 10 height 10
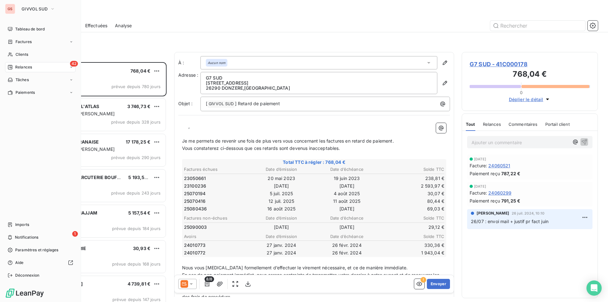
scroll to position [235, 131]
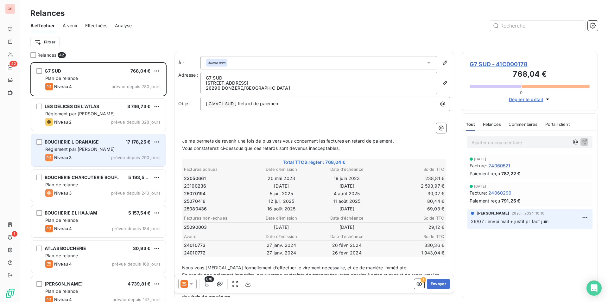
click at [89, 157] on div "Niveau 3 prévue depuis 290 jours" at bounding box center [102, 158] width 115 height 8
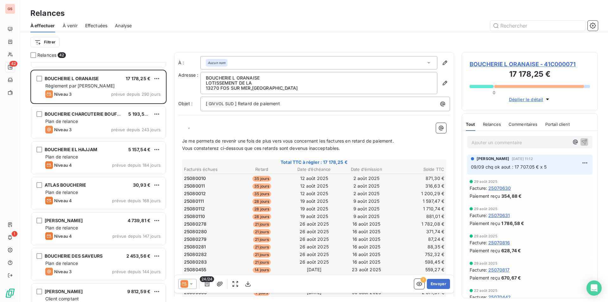
scroll to position [127, 0]
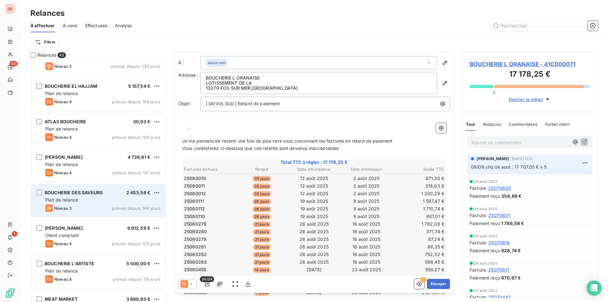
click at [91, 200] on div "Plan de relance" at bounding box center [102, 200] width 115 height 6
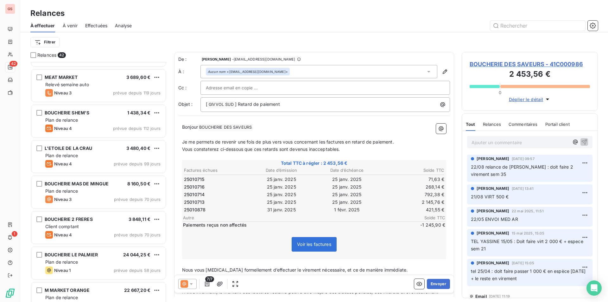
scroll to position [380, 0]
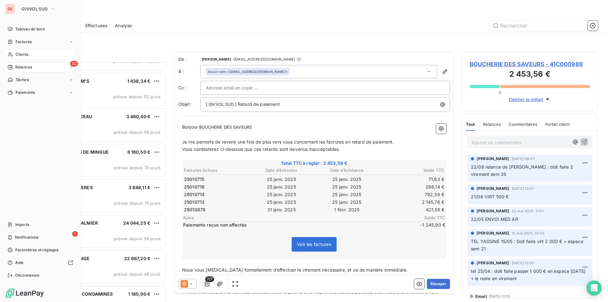
click at [16, 52] on span "Clients" at bounding box center [22, 55] width 13 height 6
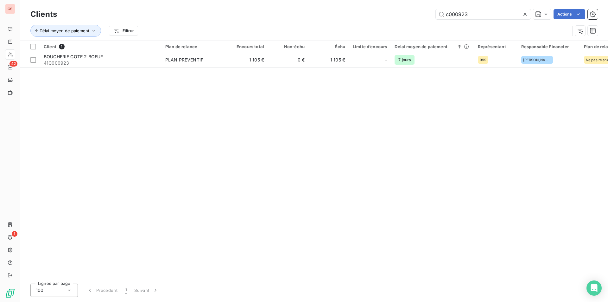
drag, startPoint x: 453, startPoint y: 14, endPoint x: 551, endPoint y: 32, distance: 99.6
click at [550, 30] on div "Clients c000923 Actions Délai moyen de paiement Filtrer" at bounding box center [313, 24] width 567 height 33
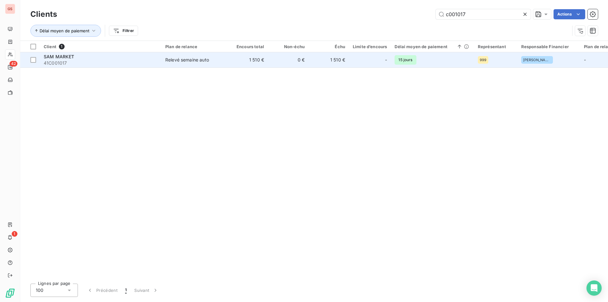
type input "c001017"
click at [234, 60] on td "1 510 €" at bounding box center [247, 59] width 41 height 15
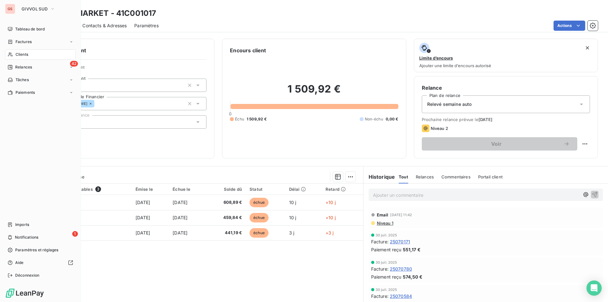
click at [22, 52] on span "Clients" at bounding box center [22, 55] width 13 height 6
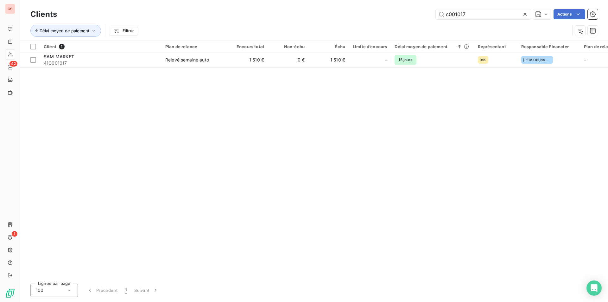
drag, startPoint x: 455, startPoint y: 13, endPoint x: 531, endPoint y: 17, distance: 76.1
click at [528, 23] on div "Clients c001017 Actions Délai moyen de paiement Filtrer" at bounding box center [313, 24] width 567 height 33
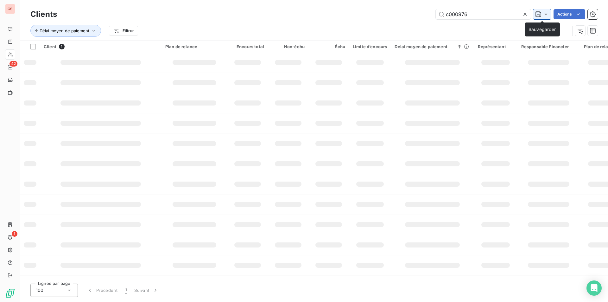
type input "c000976"
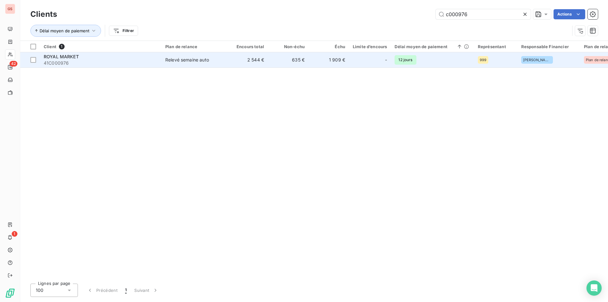
click at [145, 65] on span "41C000976" at bounding box center [101, 63] width 114 height 6
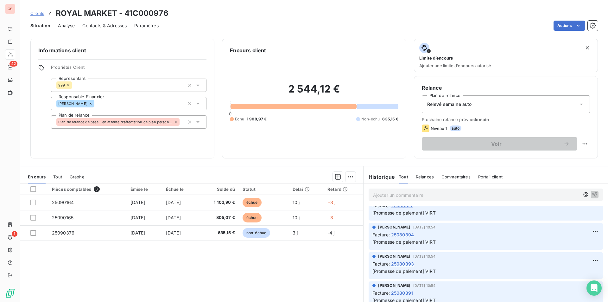
scroll to position [127, 0]
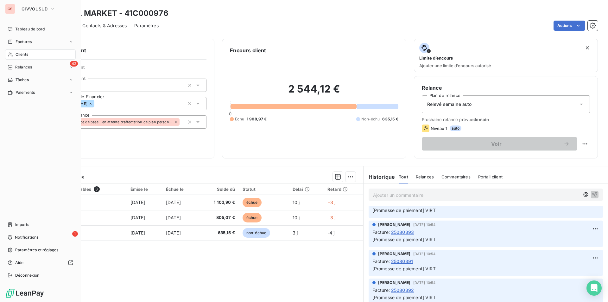
click at [13, 50] on div "Clients" at bounding box center [40, 54] width 71 height 10
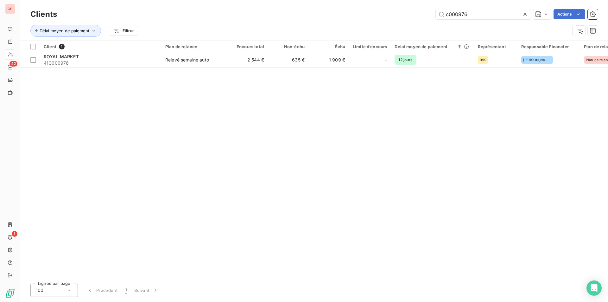
drag, startPoint x: 460, startPoint y: 14, endPoint x: 623, endPoint y: 32, distance: 164.4
click at [608, 32] on html "GS 42 1 Clients c000976 Actions Délai moyen de paiement Filtrer Client 1 Plan d…" at bounding box center [304, 151] width 608 height 302
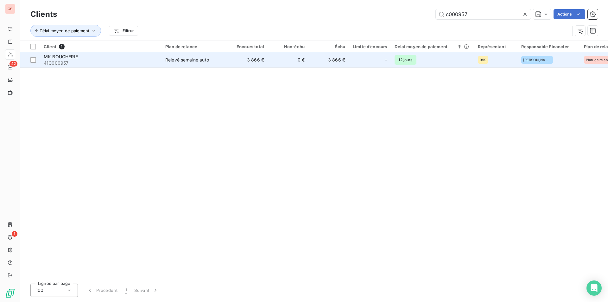
type input "c000957"
click at [172, 62] on div "Relevé semaine auto" at bounding box center [187, 60] width 44 height 6
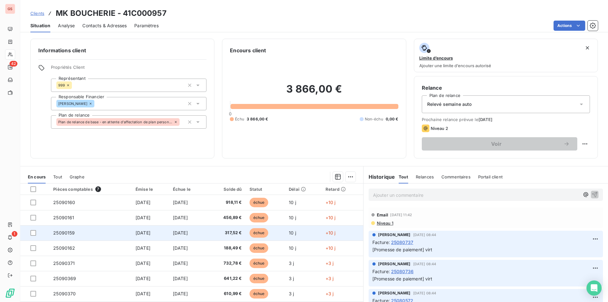
scroll to position [22, 0]
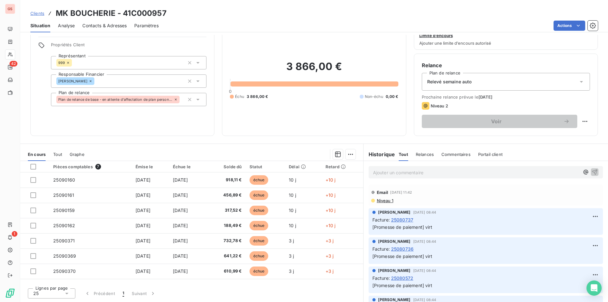
click at [378, 200] on span "Niveau 1" at bounding box center [384, 200] width 17 height 5
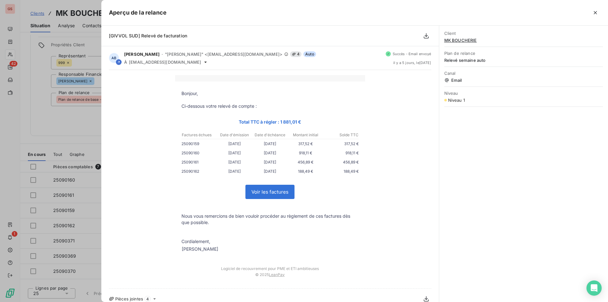
click at [594, 15] on button "button" at bounding box center [595, 13] width 10 height 10
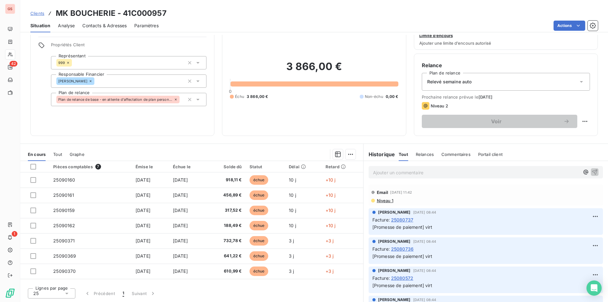
scroll to position [0, 0]
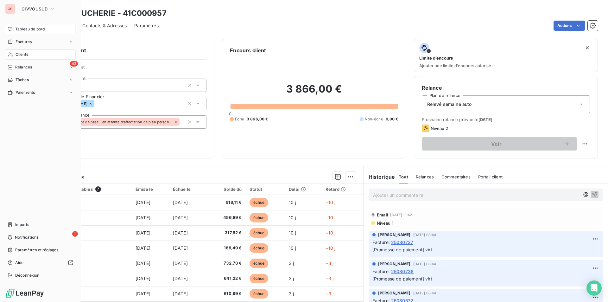
click at [30, 28] on span "Tableau de bord" at bounding box center [29, 29] width 29 height 6
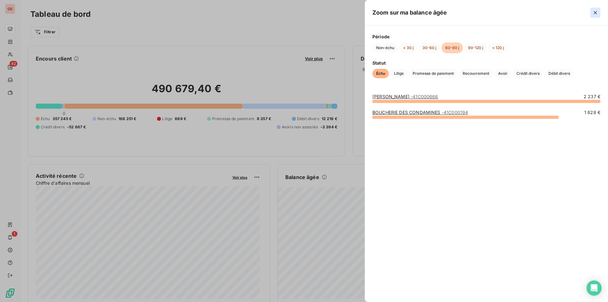
click at [593, 15] on icon "button" at bounding box center [595, 12] width 6 height 6
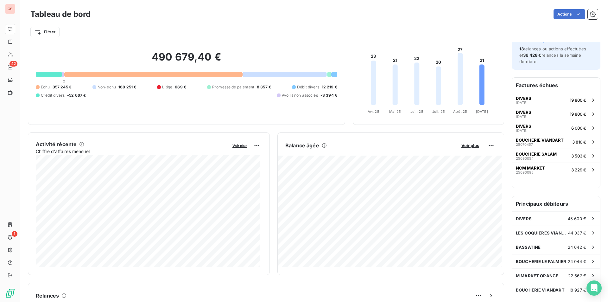
scroll to position [127, 0]
